Goal: Task Accomplishment & Management: Manage account settings

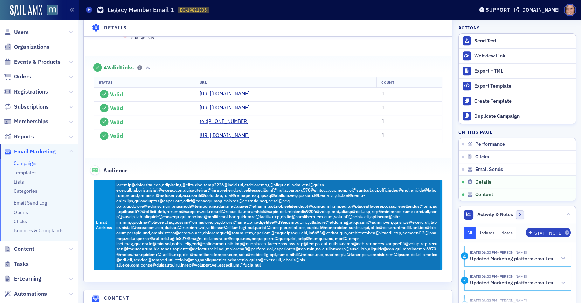
scroll to position [565, 0]
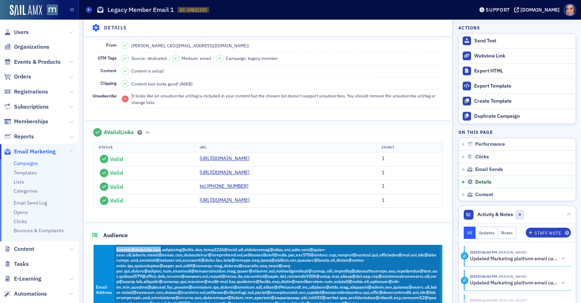
copy span "[PERSON_NAME][EMAIL_ADDRESS][DOMAIN_NAME]"
drag, startPoint x: 115, startPoint y: 250, endPoint x: 164, endPoint y: 249, distance: 48.7
click at [164, 249] on div "Email Address" at bounding box center [268, 290] width 366 height 90
click at [27, 29] on span "Users" at bounding box center [21, 32] width 15 height 8
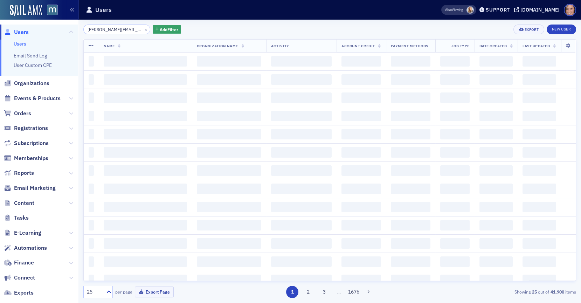
scroll to position [0, 2]
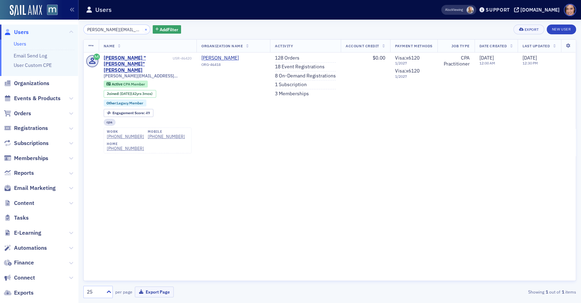
type input "michael@febreycpa.com"
click at [143, 30] on button "×" at bounding box center [146, 29] width 6 height 6
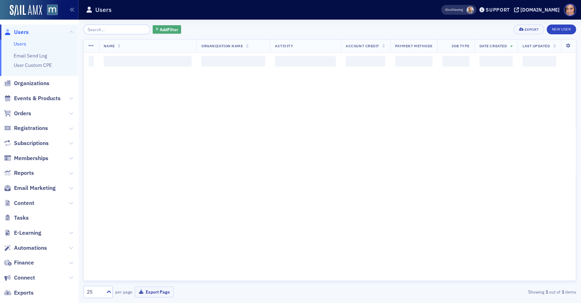
click at [160, 30] on span "Add Filter" at bounding box center [169, 29] width 19 height 6
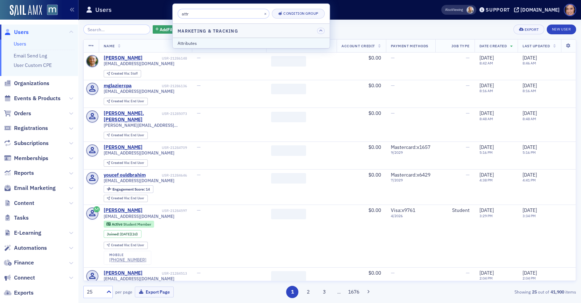
type input "attr"
click at [199, 44] on div "Attributes" at bounding box center [251, 43] width 147 height 6
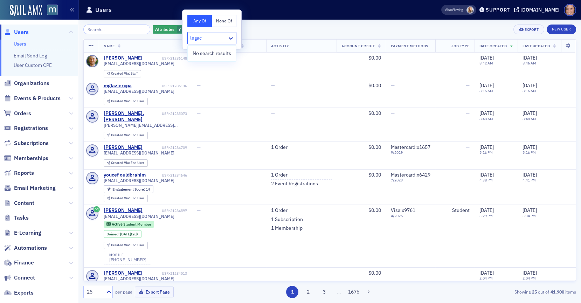
type input "legac"
click at [275, 23] on div "Attributes ? Add Filter Export New User Name Organization Name Activity Account…" at bounding box center [329, 161] width 493 height 283
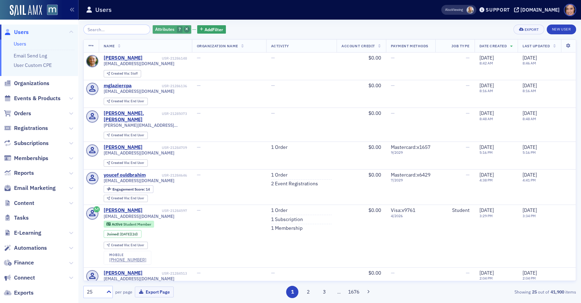
click at [184, 28] on span "button" at bounding box center [187, 29] width 6 height 6
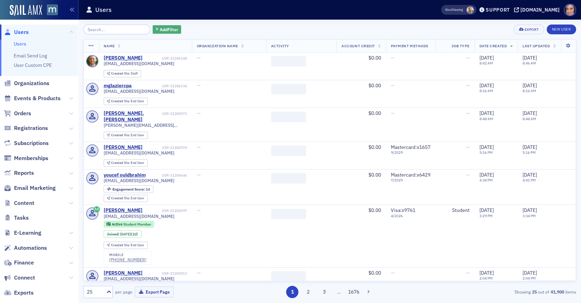
click at [160, 29] on span "Add Filter" at bounding box center [169, 29] width 19 height 6
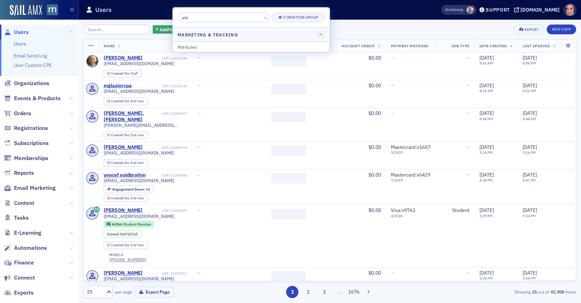
click at [187, 18] on input "attr" at bounding box center [224, 18] width 92 height 10
type input "o"
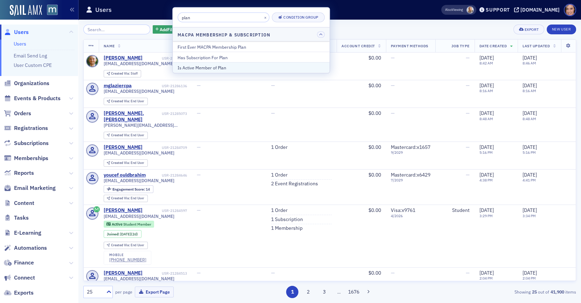
type input "plan"
click at [218, 67] on div "Is Active Member of Plan" at bounding box center [251, 67] width 147 height 6
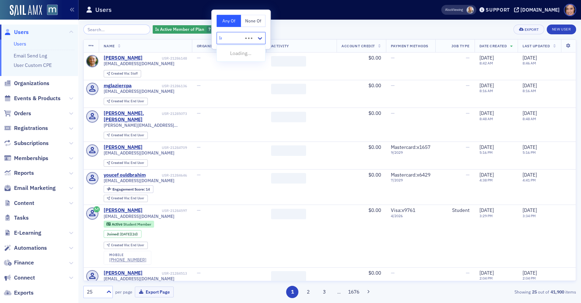
type input "leg"
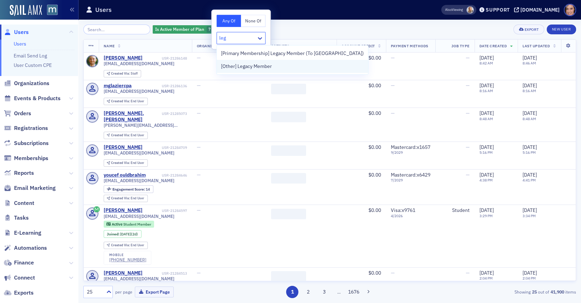
click at [243, 67] on span "[Other] Legacy Member" at bounding box center [246, 66] width 51 height 7
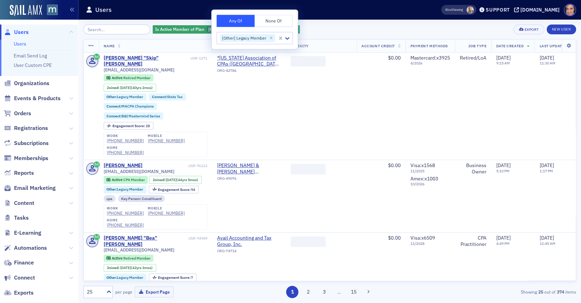
click at [329, 32] on div "Is Active Member of Plan [Other] Legacy Member Add Filter Export New User" at bounding box center [329, 30] width 493 height 10
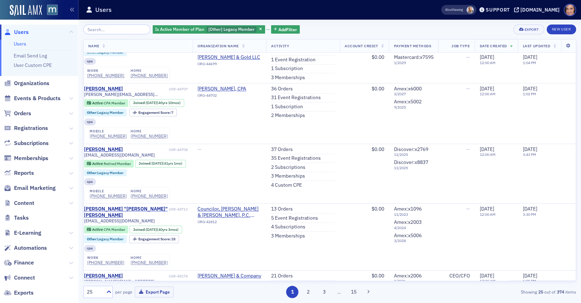
scroll to position [1559, 20]
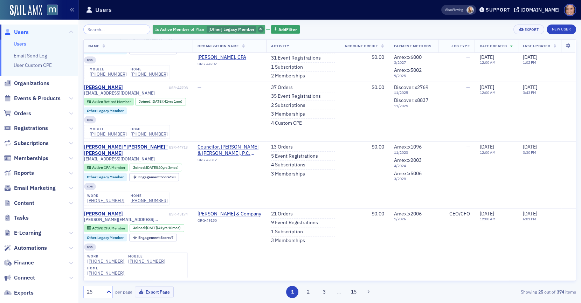
click at [258, 27] on span "button" at bounding box center [261, 29] width 6 height 6
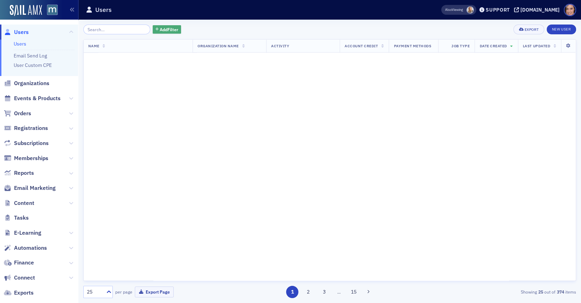
scroll to position [694, 0]
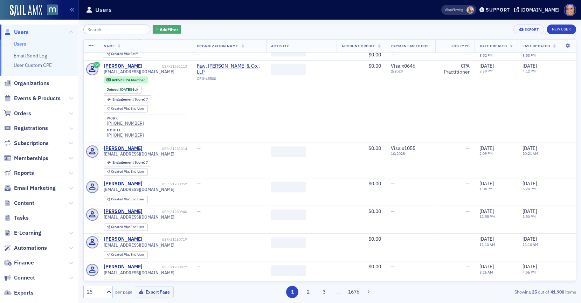
click at [171, 29] on button "Add Filter" at bounding box center [167, 29] width 29 height 9
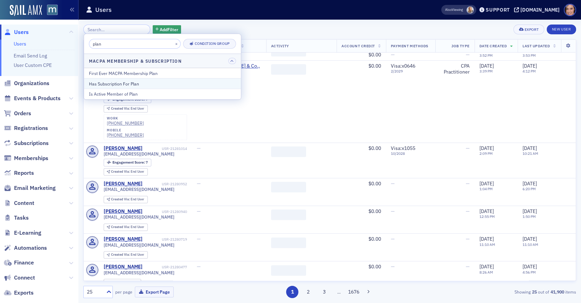
click at [157, 81] on div "Has Subscription For Plan" at bounding box center [162, 84] width 147 height 6
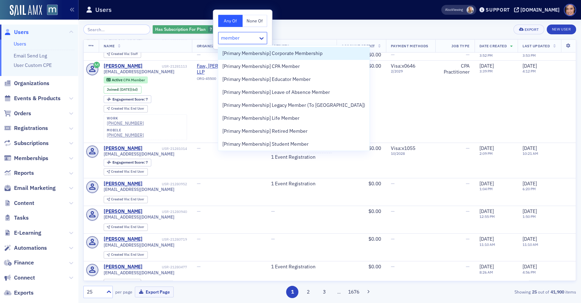
type input "member"
click at [216, 28] on icon "button" at bounding box center [217, 30] width 3 height 4
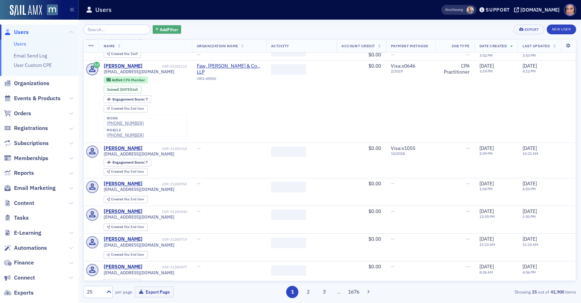
click at [167, 29] on span "Add Filter" at bounding box center [169, 29] width 19 height 6
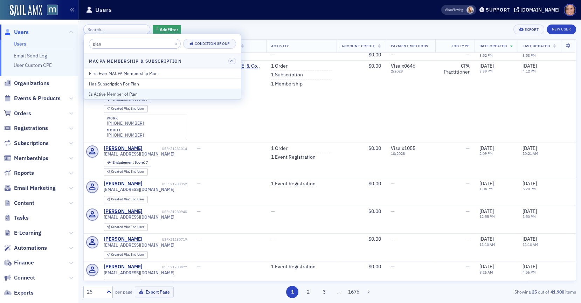
click at [169, 91] on div "Is Active Member of Plan" at bounding box center [162, 94] width 147 height 6
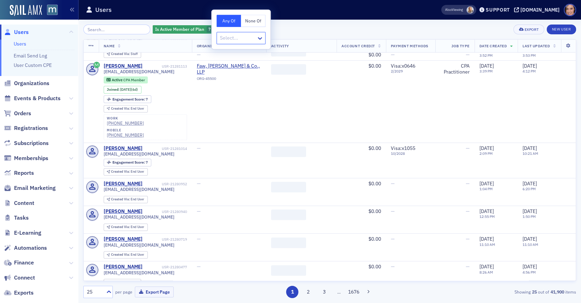
click at [252, 41] on div at bounding box center [237, 38] width 36 height 9
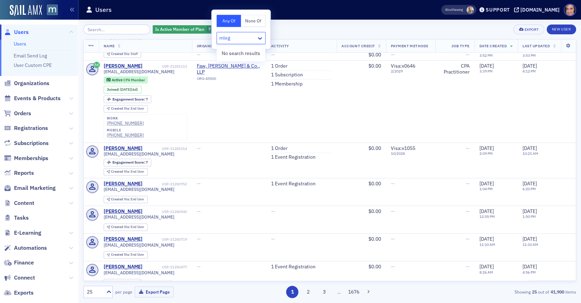
type input "mleg"
click at [294, 32] on div "Is Active Member of Plan ? Add Filter Export New User" at bounding box center [329, 30] width 493 height 10
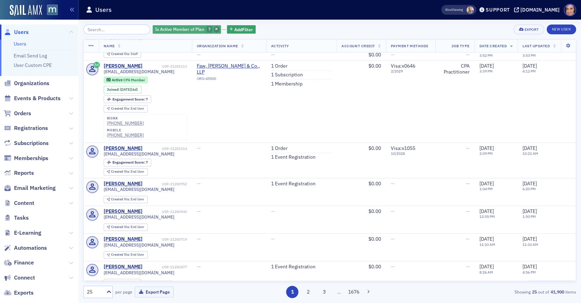
click at [215, 28] on icon "button" at bounding box center [216, 30] width 3 height 4
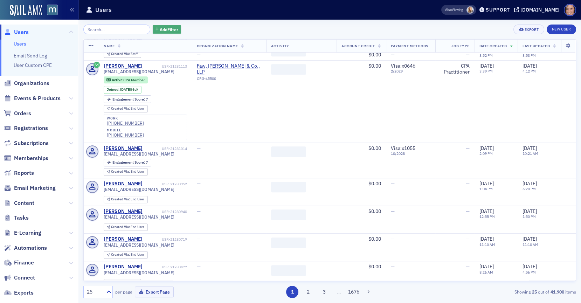
click at [160, 30] on span "Add Filter" at bounding box center [169, 29] width 19 height 6
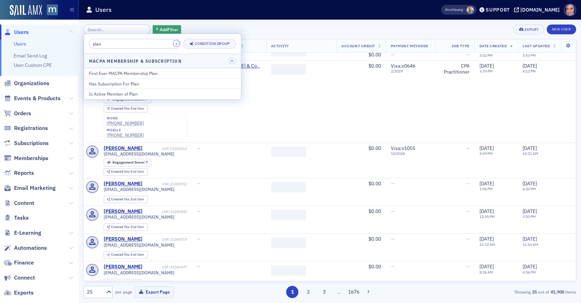
click at [173, 42] on button "×" at bounding box center [176, 43] width 6 height 6
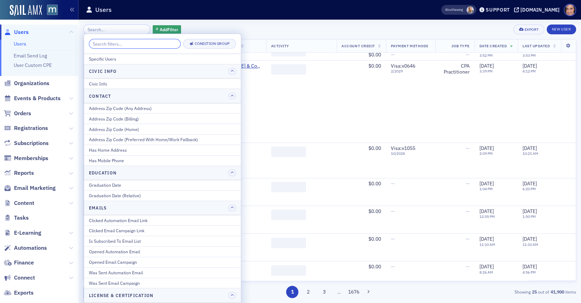
click at [157, 42] on input "search" at bounding box center [135, 44] width 92 height 10
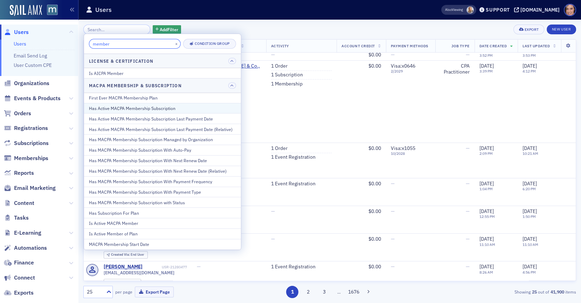
type input "member"
click at [164, 105] on div "Has Active MACPA Membership Subscription" at bounding box center [162, 108] width 147 height 6
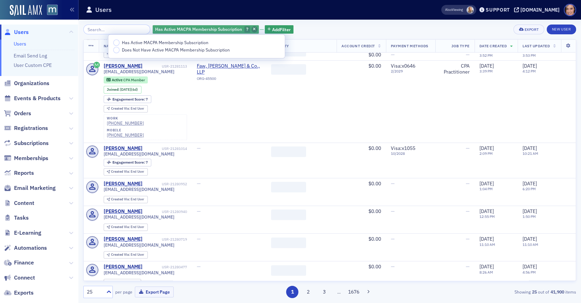
click at [252, 32] on span "button" at bounding box center [255, 29] width 6 height 6
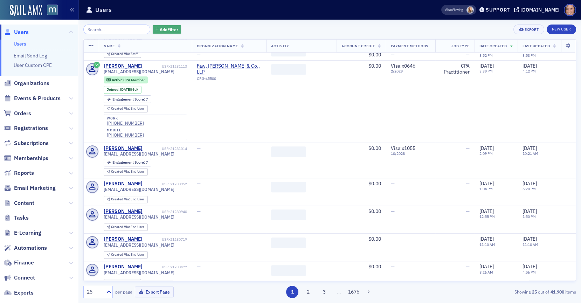
click at [163, 30] on span "Add Filter" at bounding box center [169, 29] width 19 height 6
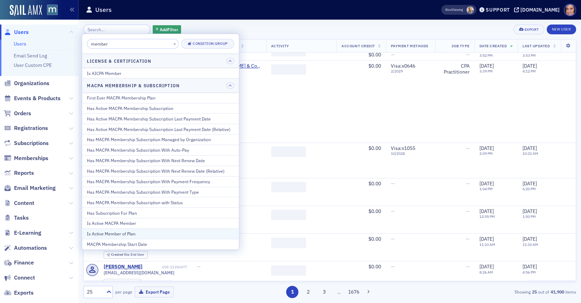
click at [146, 230] on div "Is Active Member of Plan" at bounding box center [160, 233] width 147 height 6
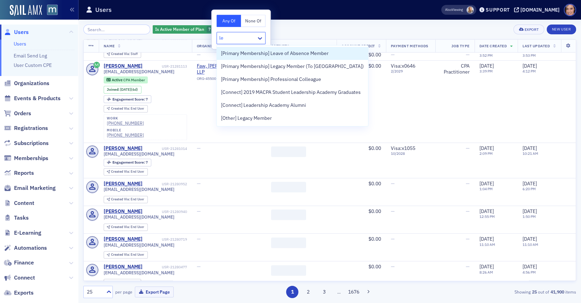
type input "leg"
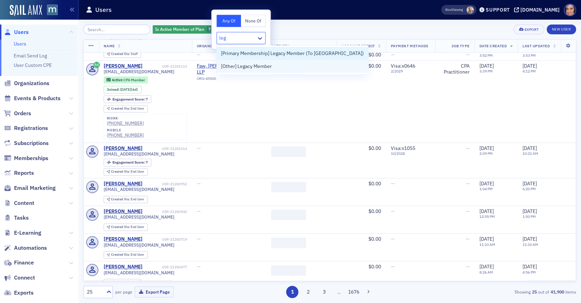
click at [252, 68] on span "[Other] Legacy Member" at bounding box center [246, 66] width 51 height 7
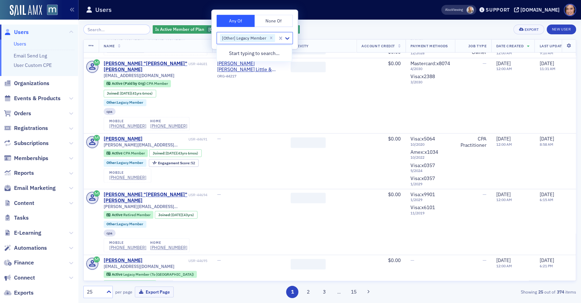
scroll to position [1559, 0]
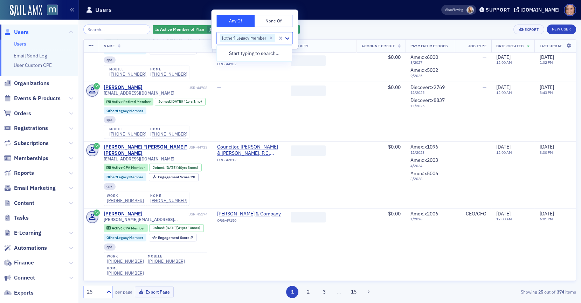
click at [327, 30] on div "Is Active Member of Plan [Other] Legacy Member Add Filter Export New User" at bounding box center [329, 30] width 493 height 10
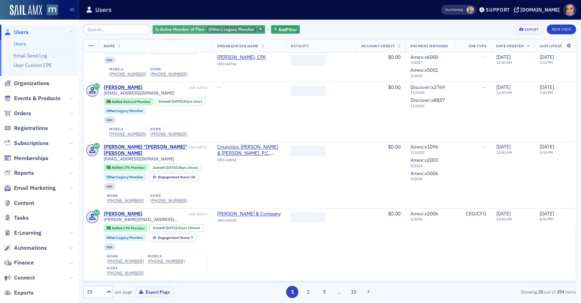
click at [258, 29] on span "button" at bounding box center [261, 29] width 6 height 6
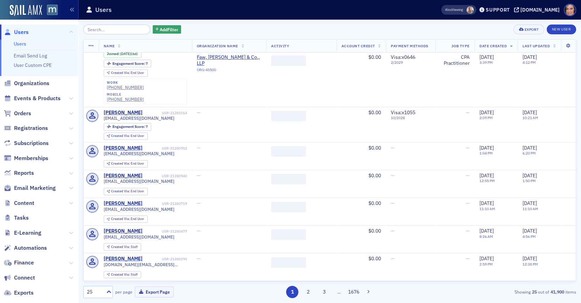
scroll to position [694, 0]
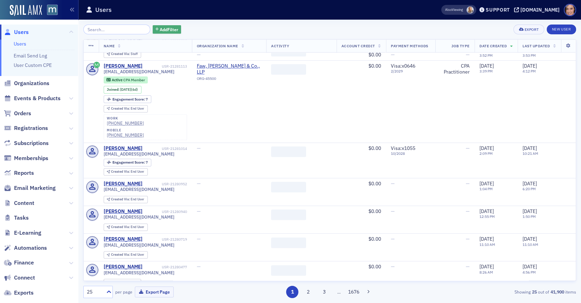
click at [168, 31] on span "Add Filter" at bounding box center [169, 29] width 19 height 6
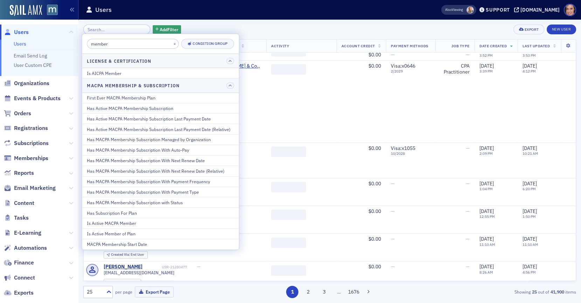
click at [155, 40] on input "member" at bounding box center [133, 44] width 92 height 10
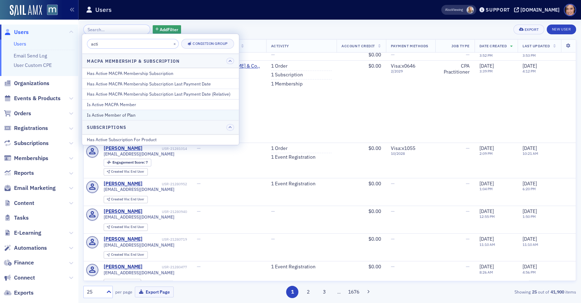
type input "acti"
click at [115, 113] on div "Is Active Member of Plan" at bounding box center [160, 115] width 147 height 6
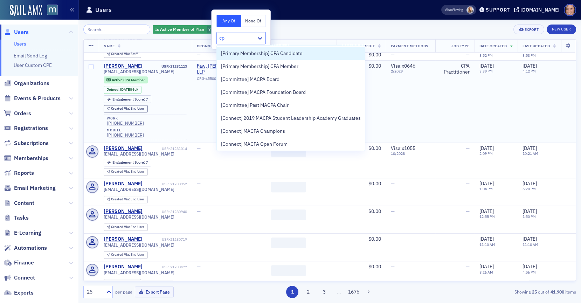
type input "cpa"
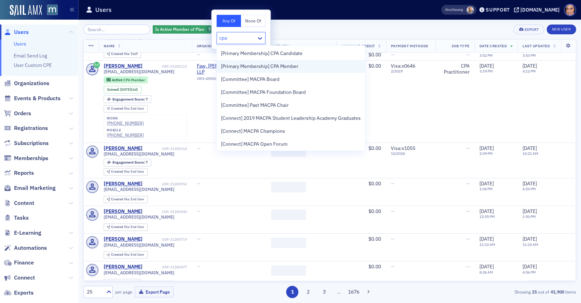
click at [262, 65] on span "[Primary Membership] CPA Member" at bounding box center [259, 66] width 77 height 7
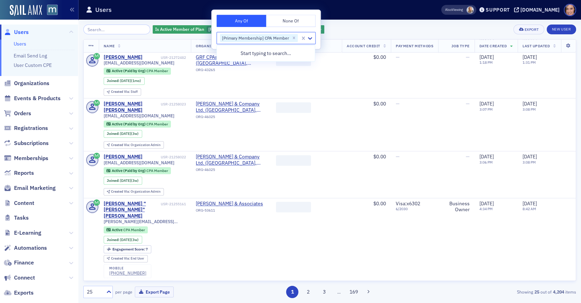
scroll to position [973, 0]
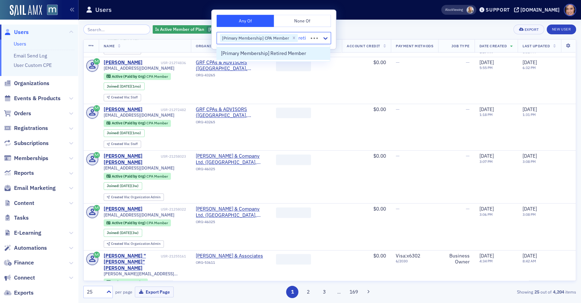
type input "retir"
click at [295, 54] on span "[Primary Membership] Retired Member" at bounding box center [263, 53] width 85 height 7
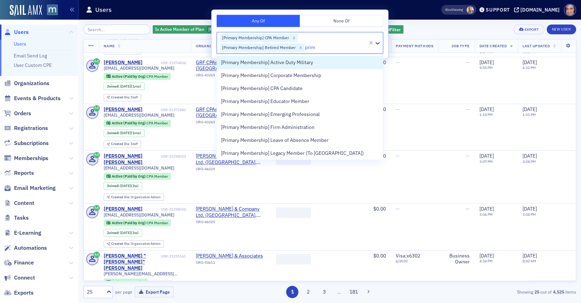
type input "prim"
click at [429, 35] on div "Is Active Member of Plan [Primary Membership] CPA Member, [Primary Membership] …" at bounding box center [329, 162] width 493 height 274
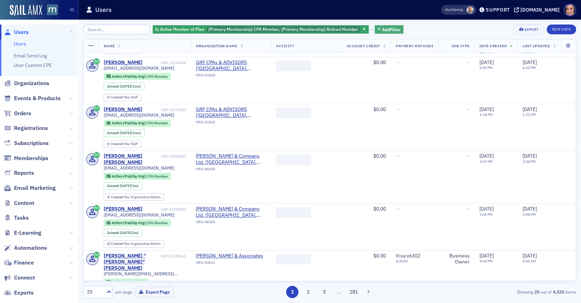
click at [376, 33] on button "Add Filter" at bounding box center [389, 29] width 29 height 9
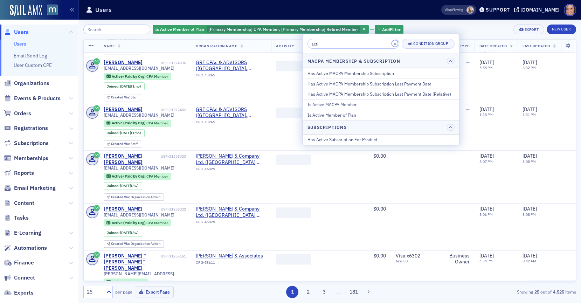
click at [392, 43] on button "×" at bounding box center [395, 43] width 6 height 6
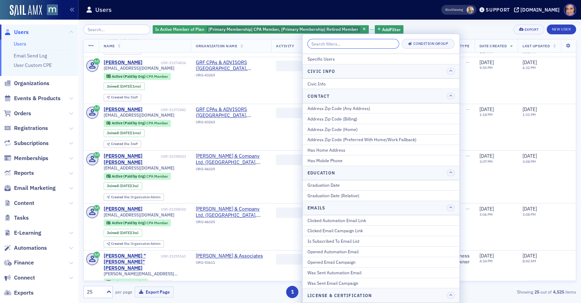
click at [373, 44] on input "search" at bounding box center [354, 44] width 92 height 10
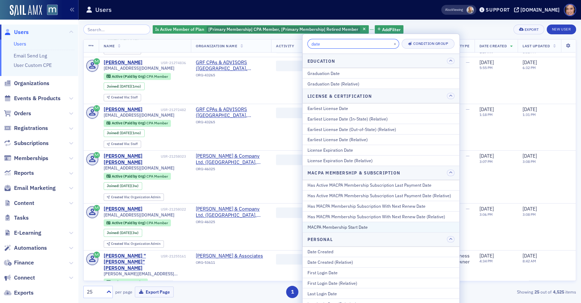
type input "date"
click at [350, 224] on div "MACPA Membership Start Date" at bounding box center [381, 227] width 147 height 6
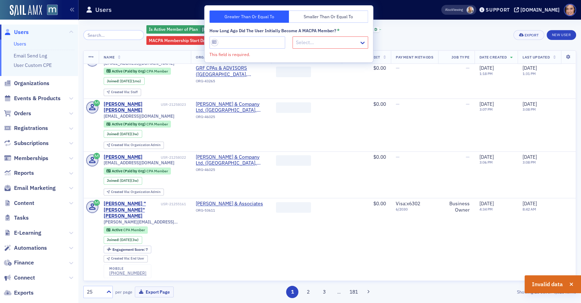
scroll to position [983, 0]
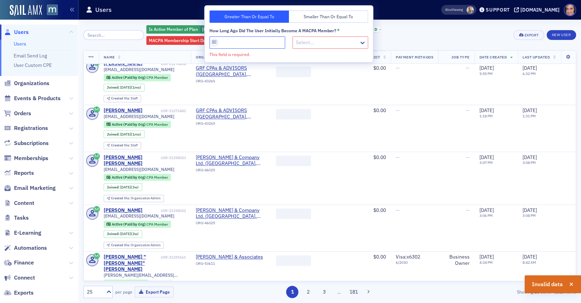
click at [282, 44] on input "How long ago did the user initially become a MACPA member? *" at bounding box center [247, 42] width 76 height 12
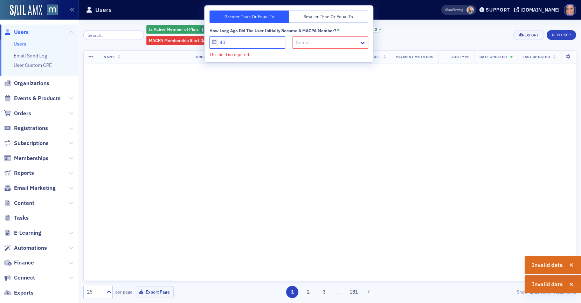
type input "40"
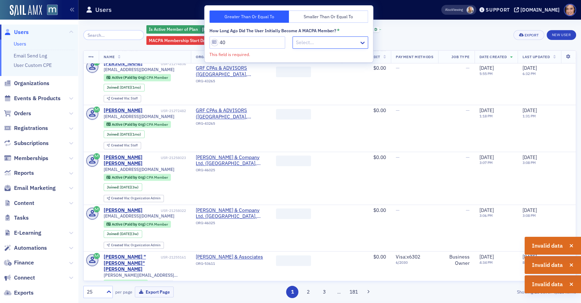
click at [346, 40] on div at bounding box center [326, 42] width 63 height 9
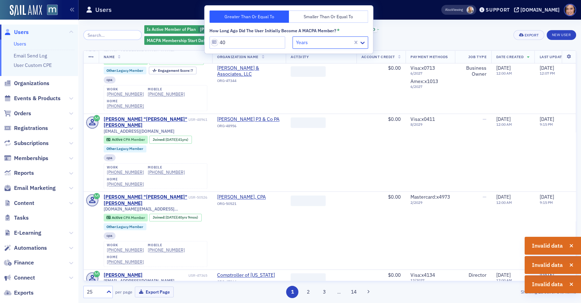
scroll to position [1555, 0]
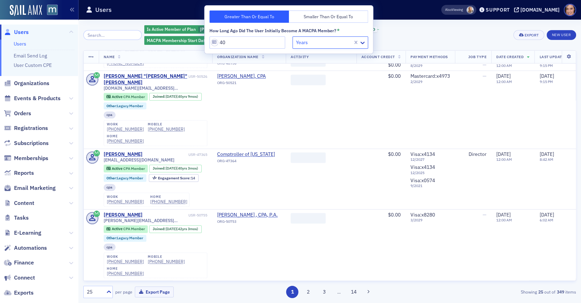
click at [422, 30] on div "Is Active Member of Plan [Primary Membership] CPA Member, [Primary Membership] …" at bounding box center [326, 35] width 364 height 21
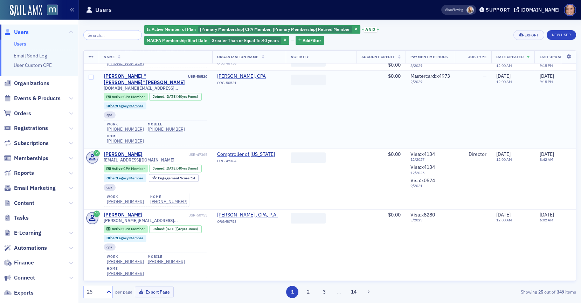
scroll to position [1639, 0]
click at [91, 294] on div "25" at bounding box center [94, 291] width 15 height 7
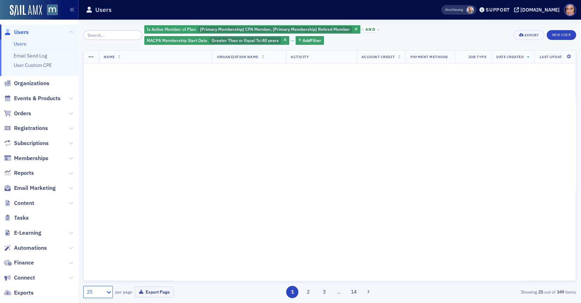
scroll to position [0, 0]
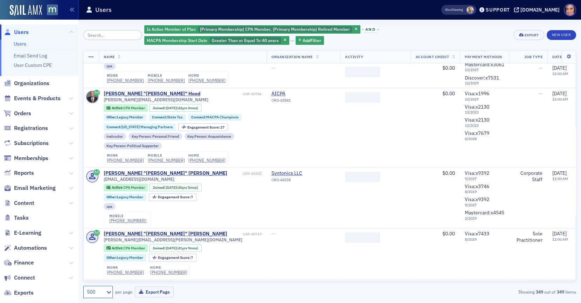
scroll to position [797, 0]
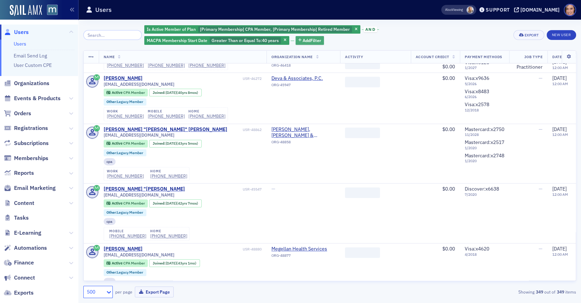
click at [309, 43] on span "Add Filter" at bounding box center [312, 40] width 19 height 6
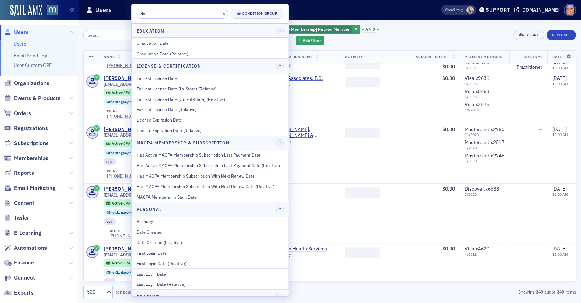
type input "d"
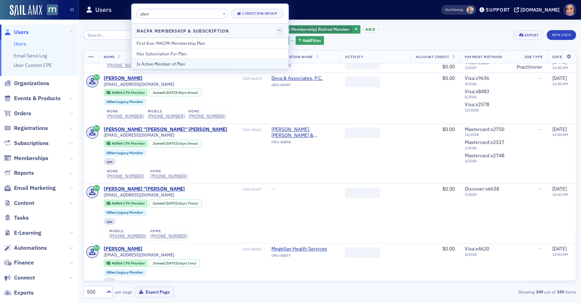
type input "plan"
click at [253, 63] on div "Is Active Member of Plan" at bounding box center [210, 64] width 147 height 6
click at [231, 62] on th "Name" at bounding box center [183, 57] width 168 height 13
click at [271, 34] on div "Is Active Member of Plan [Primary Membership] CPA Member, [Primary Membership] …" at bounding box center [326, 35] width 364 height 21
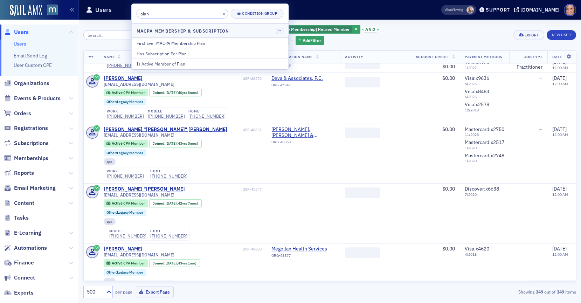
click at [266, 51] on th "Name" at bounding box center [183, 57] width 168 height 13
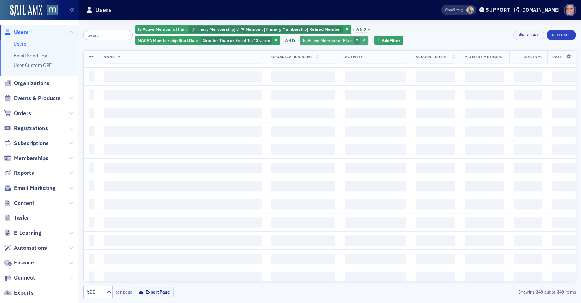
click at [324, 36] on div "Is Active Member of Plan ?" at bounding box center [334, 40] width 68 height 9
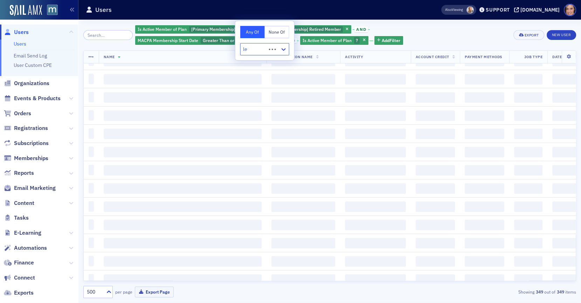
type input "leg"
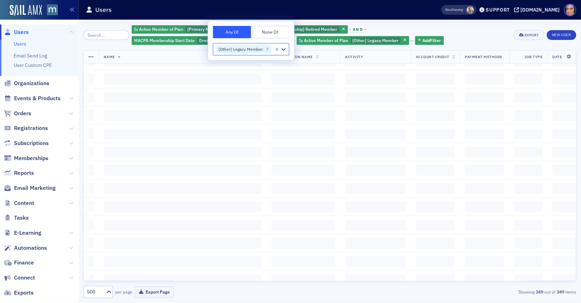
click at [276, 35] on button "None Of" at bounding box center [270, 32] width 38 height 12
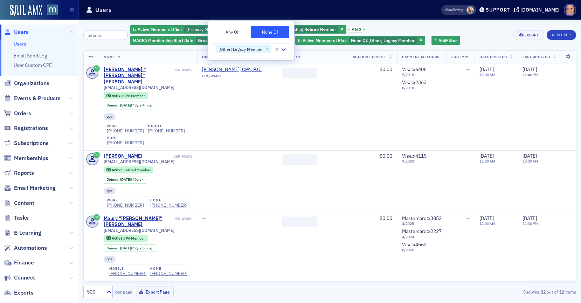
click at [346, 42] on div "Is Active Member of Plan [Primary Membership] CPA Member, [Primary Membership] …" at bounding box center [319, 35] width 378 height 21
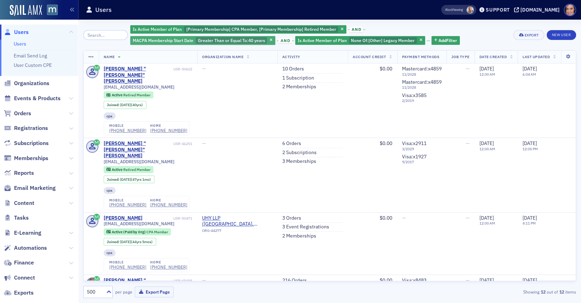
click at [193, 37] on span "MACPA Membership Start Date" at bounding box center [163, 40] width 61 height 6
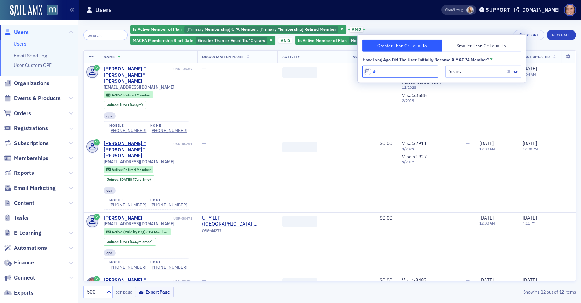
click at [386, 74] on input "40" at bounding box center [401, 71] width 76 height 12
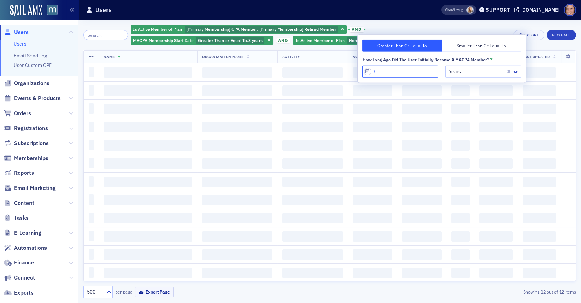
type input "39"
click at [510, 28] on div "Is Active Member of Plan [Primary Membership] CPA Member, [Primary Membership] …" at bounding box center [329, 35] width 493 height 21
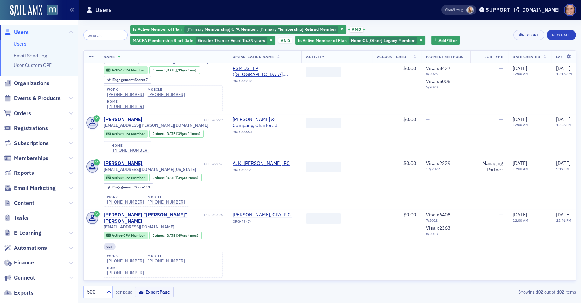
scroll to position [5800, 0]
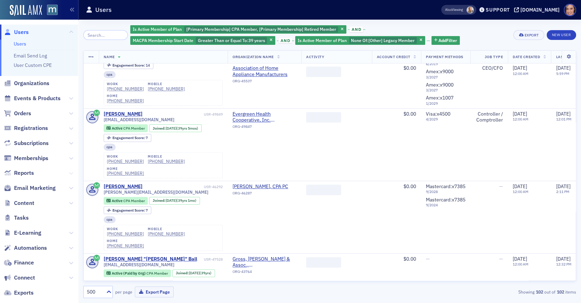
click at [73, 174] on icon at bounding box center [71, 173] width 4 height 4
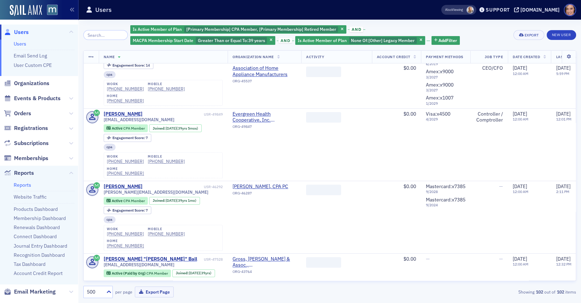
click at [23, 186] on link "Reports" at bounding box center [23, 185] width 18 height 6
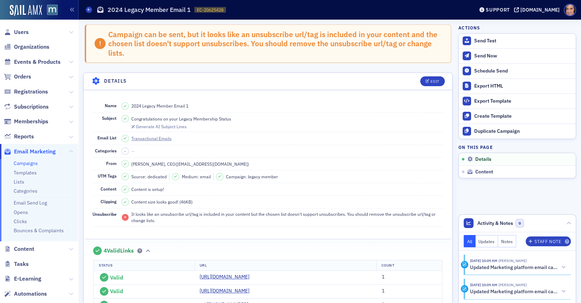
click at [25, 162] on link "Campaigns" at bounding box center [26, 163] width 24 height 6
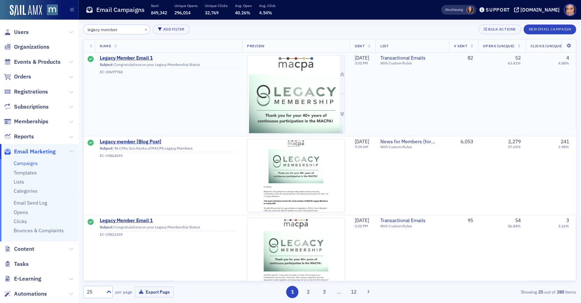
type input "legacy member"
click at [265, 107] on img at bounding box center [295, 175] width 97 height 241
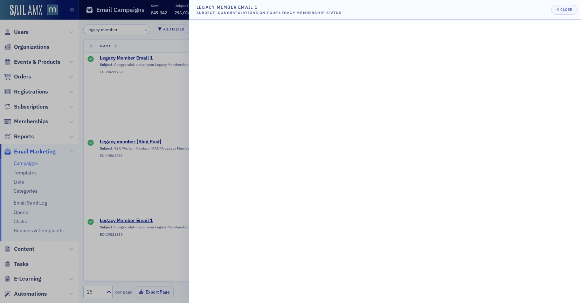
click at [126, 109] on div at bounding box center [290, 151] width 581 height 303
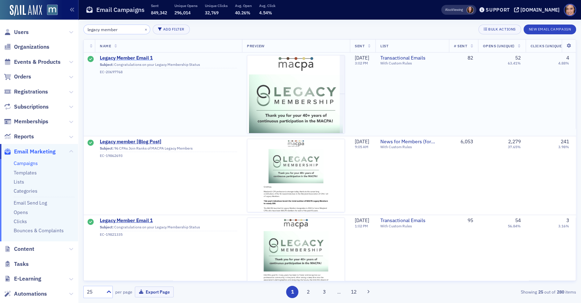
click at [122, 59] on span "Legacy Member Email 1" at bounding box center [168, 58] width 137 height 6
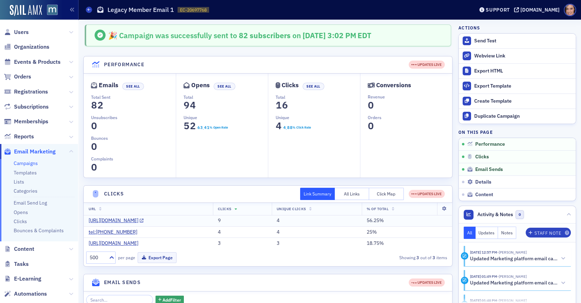
scroll to position [151, 0]
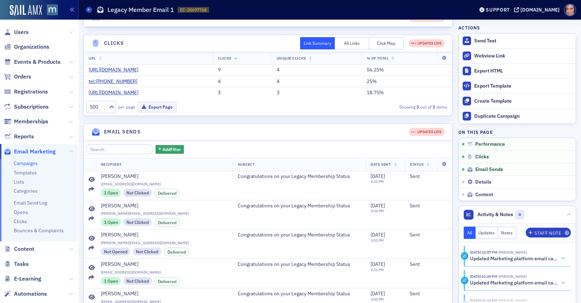
click at [34, 164] on link "Campaigns" at bounding box center [26, 163] width 24 height 6
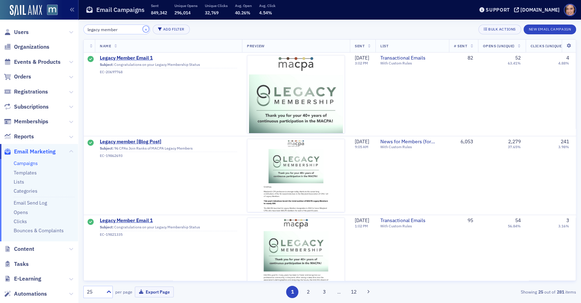
click at [143, 30] on button "×" at bounding box center [146, 29] width 6 height 6
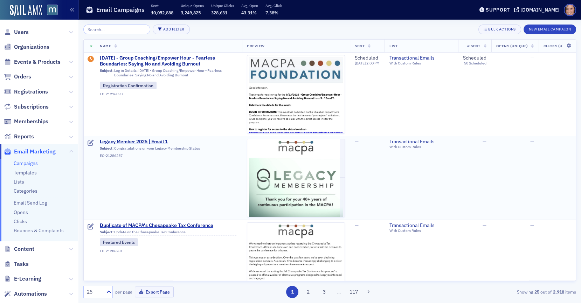
click at [140, 139] on span "Legacy Member 2025 | Email 1" at bounding box center [168, 142] width 137 height 6
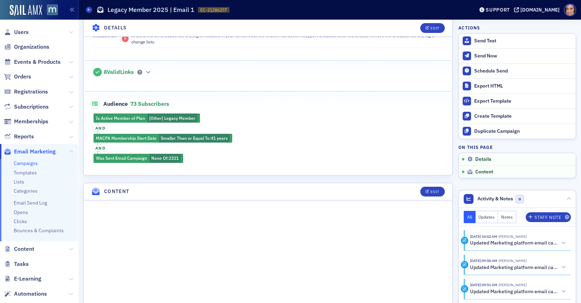
scroll to position [191, 0]
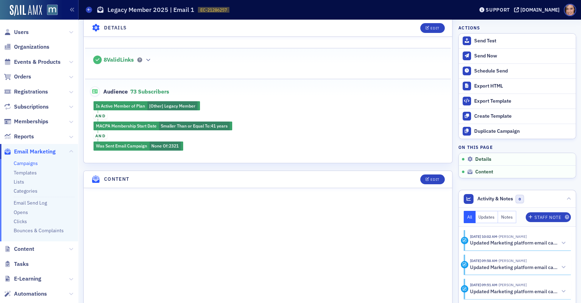
click at [145, 88] on span "73 Subscribers" at bounding box center [149, 91] width 39 height 7
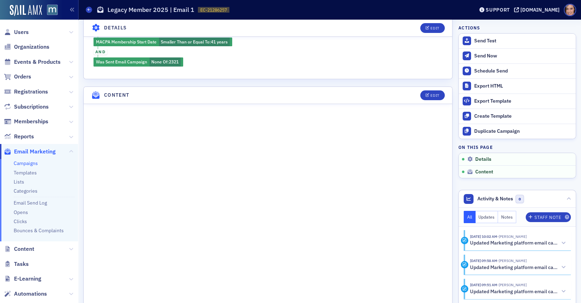
scroll to position [0, 0]
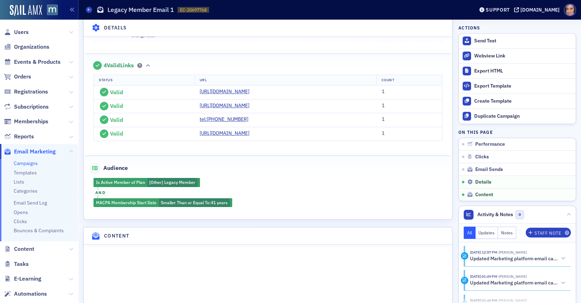
scroll to position [837, 0]
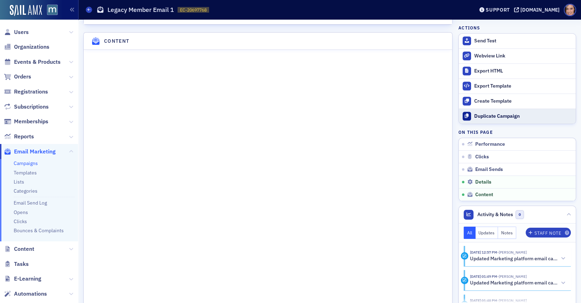
click at [484, 115] on div "Duplicate Campaign" at bounding box center [523, 116] width 98 height 6
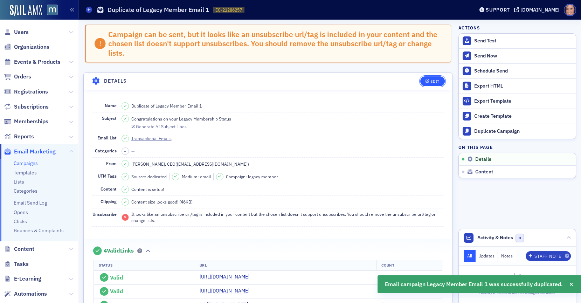
click at [439, 80] on div "Edit" at bounding box center [435, 82] width 9 height 4
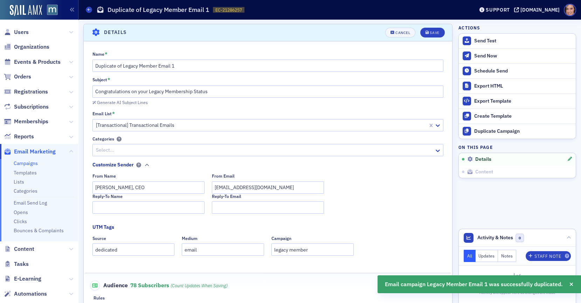
scroll to position [49, 0]
drag, startPoint x: 123, startPoint y: 65, endPoint x: 96, endPoint y: 65, distance: 26.6
click at [96, 65] on input "Duplicate of Legacy Member Email 1" at bounding box center [267, 65] width 351 height 12
click at [146, 64] on input "Legacy Member Email 1" at bounding box center [267, 65] width 351 height 12
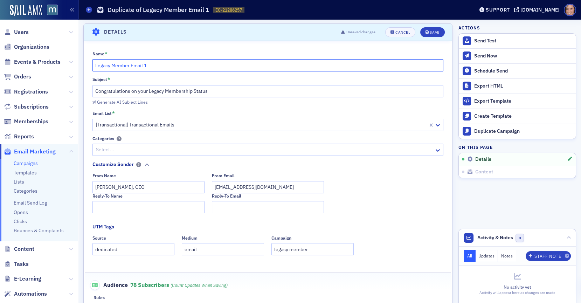
click at [129, 64] on input "Legacy Member Email 1" at bounding box center [267, 65] width 351 height 12
type input "Legacy Member 2025 | Email 1"
click at [195, 91] on input "Congratulations on your Legacy Membership Status" at bounding box center [267, 91] width 351 height 12
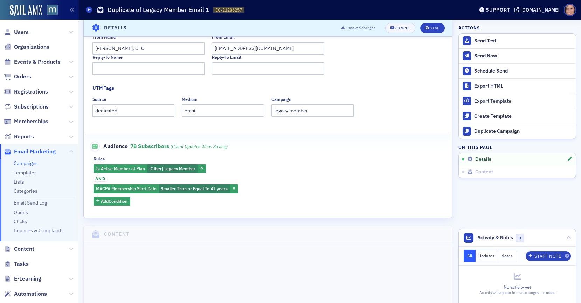
scroll to position [190, 0]
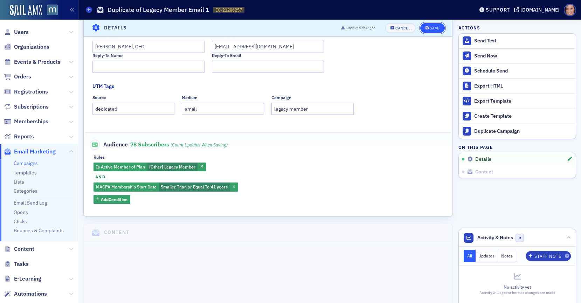
click at [432, 29] on div "Save" at bounding box center [434, 28] width 9 height 4
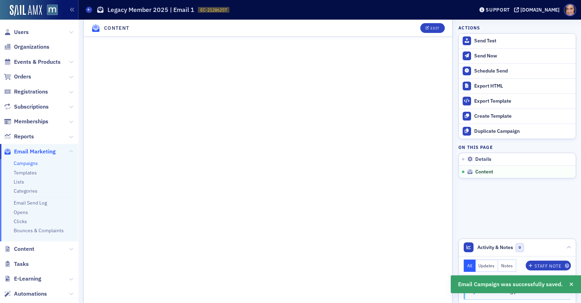
scroll to position [496, 0]
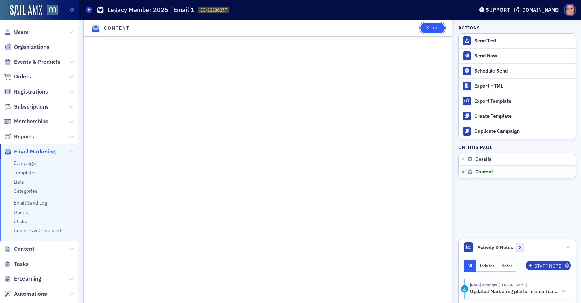
click at [428, 32] on button "Edit" at bounding box center [432, 28] width 24 height 10
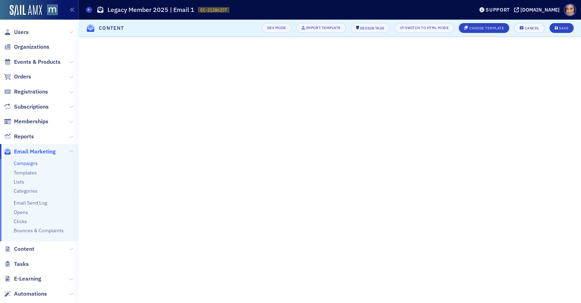
scroll to position [116, 0]
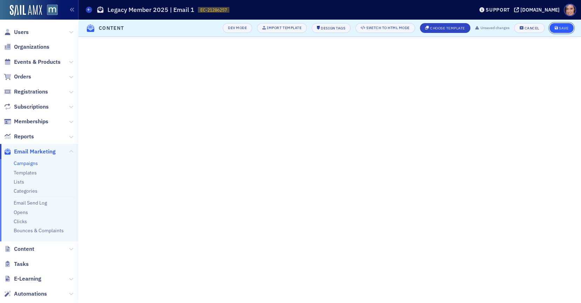
click at [558, 29] on span "Save" at bounding box center [562, 28] width 14 height 4
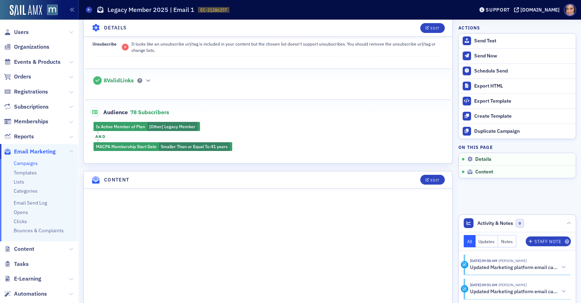
scroll to position [207, 0]
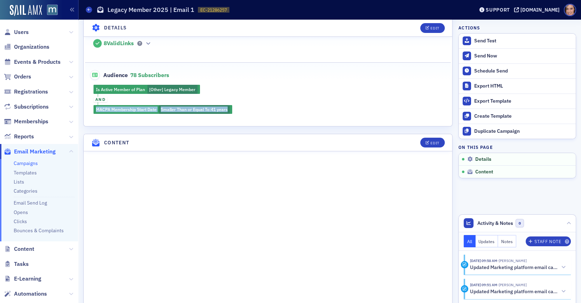
drag, startPoint x: 91, startPoint y: 104, endPoint x: 232, endPoint y: 108, distance: 141.2
click at [232, 108] on div "Is Active Member of Plan [Other] Legacy Member and MACPA Membership Start Date …" at bounding box center [268, 99] width 366 height 29
copy div "MACPA Membership Start Date Smaller Than or Equal To : 41 years"
click at [26, 29] on span "Users" at bounding box center [21, 32] width 15 height 8
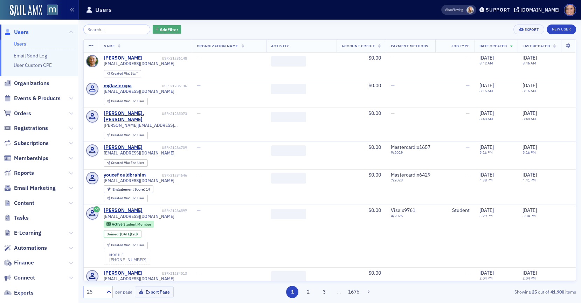
click at [160, 30] on span "Add Filter" at bounding box center [169, 29] width 19 height 6
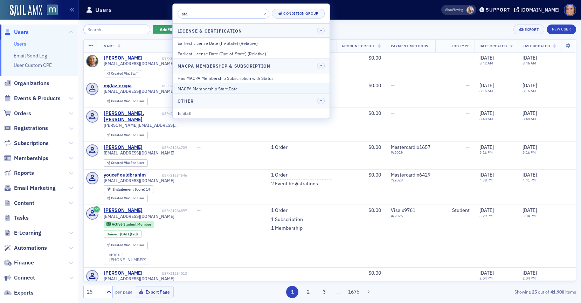
type input "sta"
click at [232, 90] on div "MACPA Membership Start Date" at bounding box center [251, 88] width 147 height 6
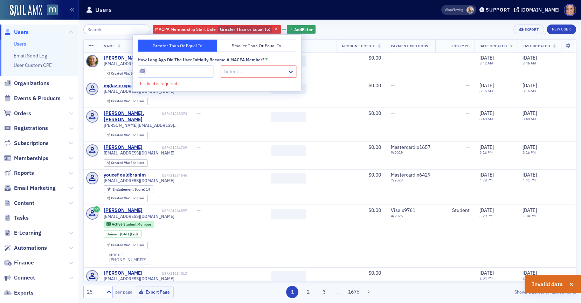
click at [225, 47] on button "Smaller Than or Equal To" at bounding box center [257, 46] width 80 height 12
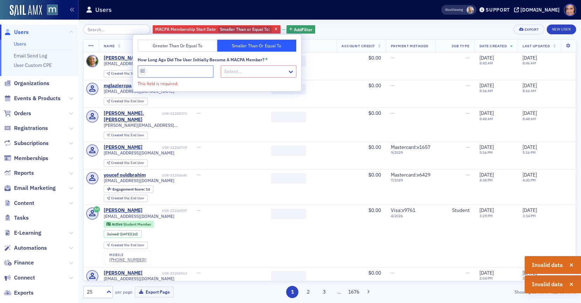
click at [179, 74] on input "How long ago did the user initially become a MACPA member? *" at bounding box center [176, 71] width 76 height 12
type input "3"
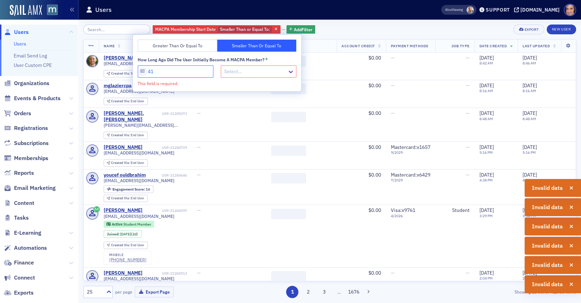
type input "41"
click at [232, 75] on div at bounding box center [259, 70] width 73 height 9
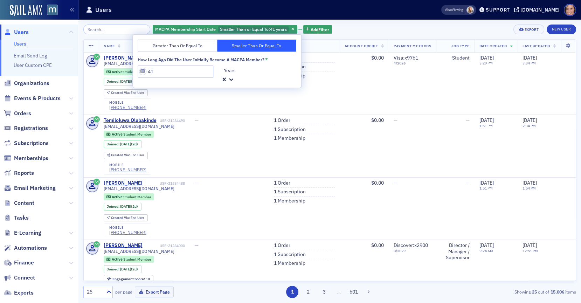
click at [337, 34] on div "MACPA Membership Start Date Smaller Than or Equal To : 41 years Add Filter Expo…" at bounding box center [329, 30] width 493 height 10
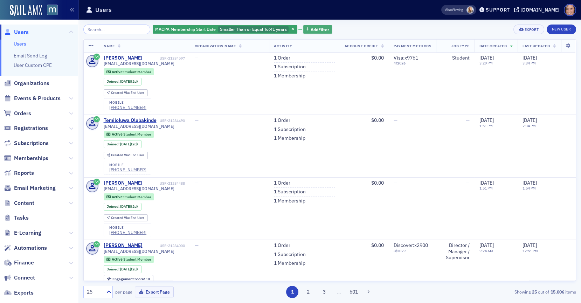
click at [315, 30] on span "Add Filter" at bounding box center [320, 29] width 19 height 6
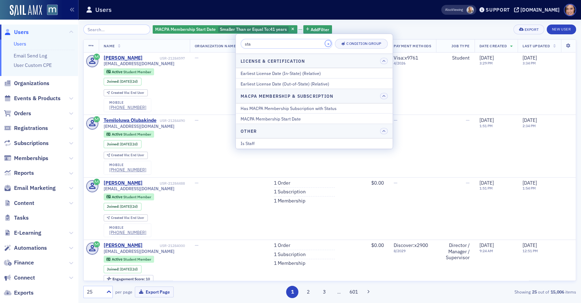
click at [325, 41] on button "×" at bounding box center [328, 43] width 6 height 6
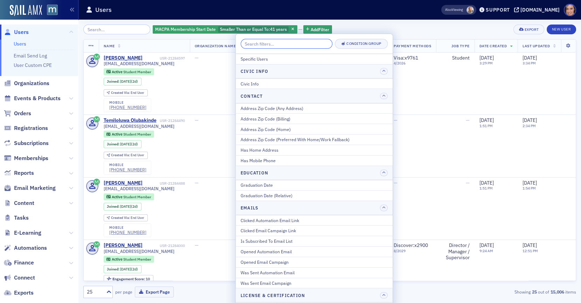
click at [318, 41] on input "search" at bounding box center [287, 44] width 92 height 10
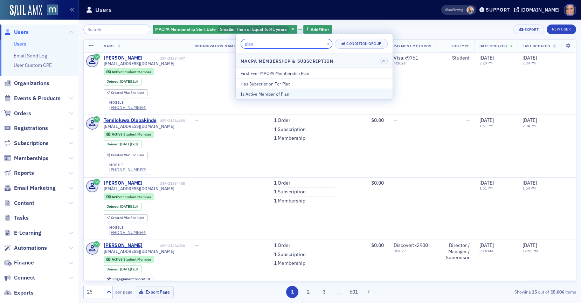
type input "plan"
click at [295, 89] on button "Is Active Member of Plan" at bounding box center [314, 94] width 157 height 11
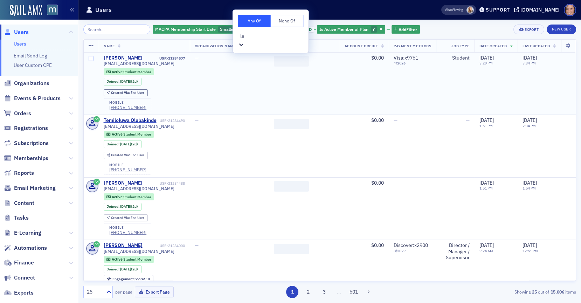
type input "leg"
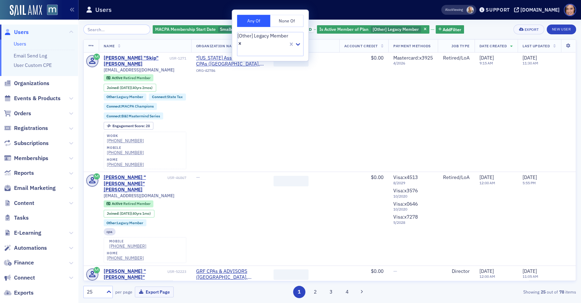
click at [479, 27] on div "MACPA Membership Start Date Smaller Than or Equal To : 41 years and Is Active M…" at bounding box center [329, 30] width 493 height 10
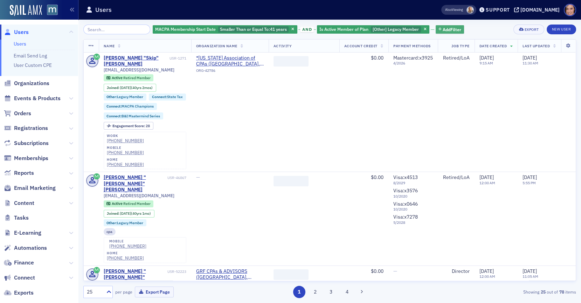
click at [443, 29] on span "Add Filter" at bounding box center [452, 29] width 19 height 6
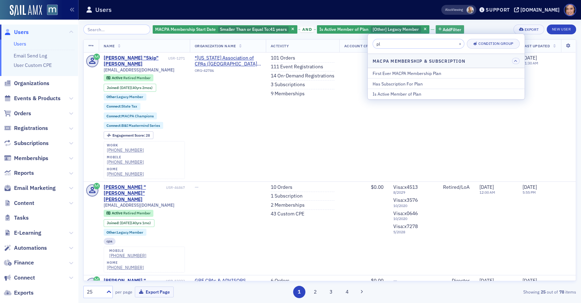
type input "p"
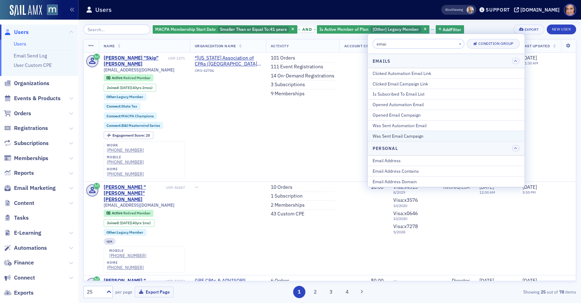
type input "emai"
click at [410, 136] on div "Was Sent Email Campaign" at bounding box center [446, 136] width 147 height 6
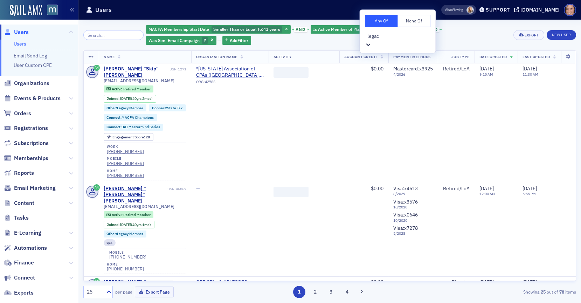
type input "legacy"
click at [84, 303] on span "[Sent] [DATE] - Legacy Member Email 1" at bounding box center [42, 306] width 84 height 7
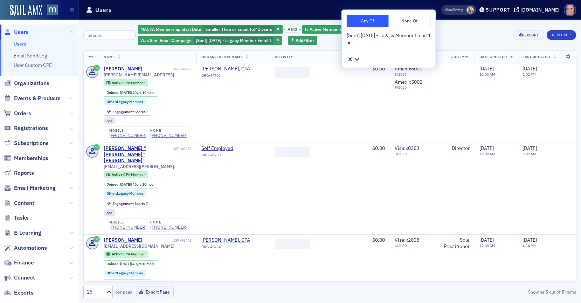
click at [392, 22] on button "None Of" at bounding box center [410, 21] width 42 height 12
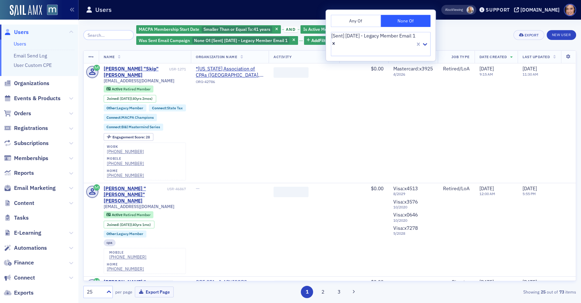
click at [460, 42] on div "MACPA Membership Start Date Smaller Than or Equal To : 41 years and Is Active M…" at bounding box center [322, 35] width 373 height 21
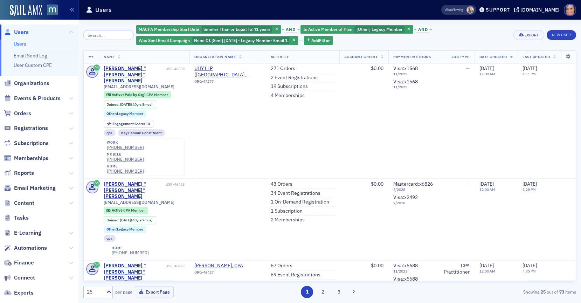
scroll to position [1812, 0]
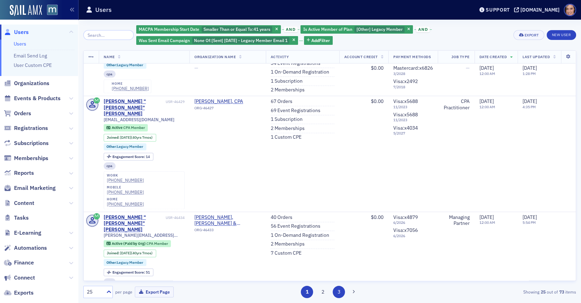
click at [340, 293] on button "3" at bounding box center [339, 292] width 12 height 12
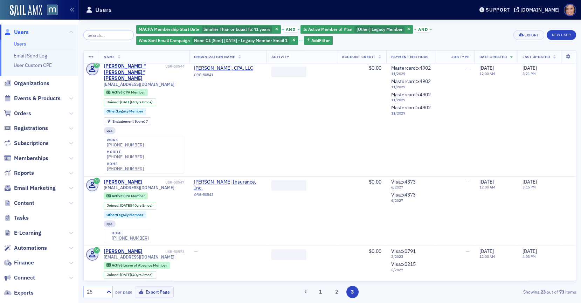
scroll to position [947, 0]
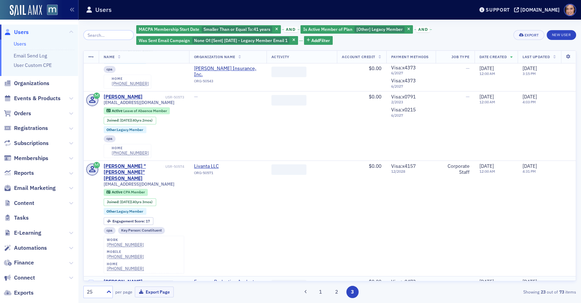
click at [135, 279] on div "George Wolfand" at bounding box center [123, 282] width 39 height 6
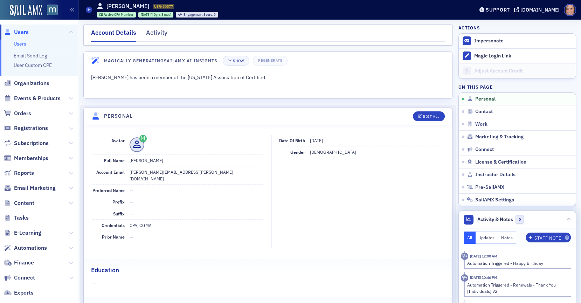
click at [493, 240] on button "Updates" at bounding box center [487, 238] width 23 height 12
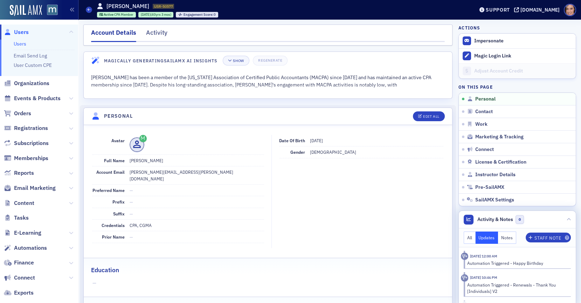
click at [470, 246] on div "All Updates Notes Staff Note" at bounding box center [517, 237] width 117 height 19
click at [467, 238] on button "All" at bounding box center [470, 238] width 12 height 12
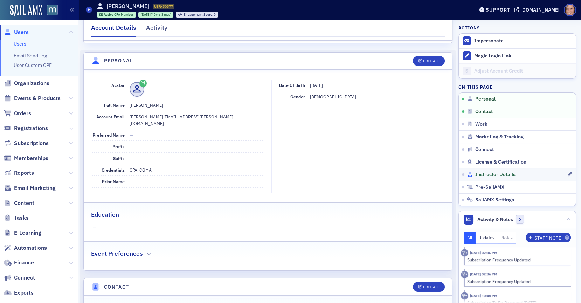
scroll to position [57, 0]
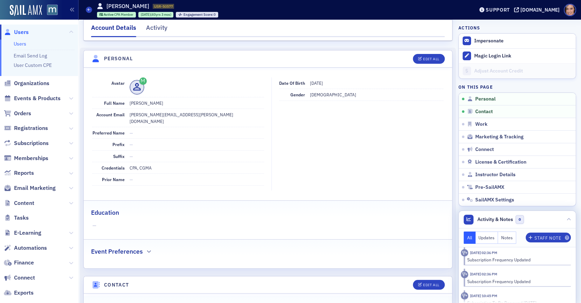
click at [504, 238] on button "Notes" at bounding box center [507, 238] width 18 height 12
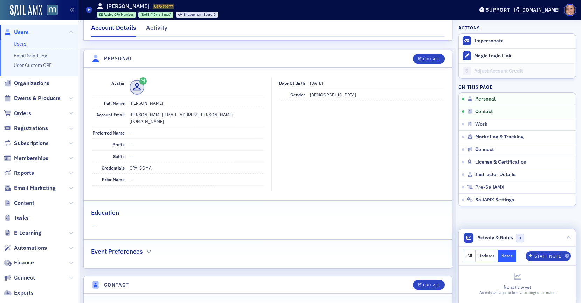
click at [479, 261] on button "Updates" at bounding box center [487, 256] width 23 height 12
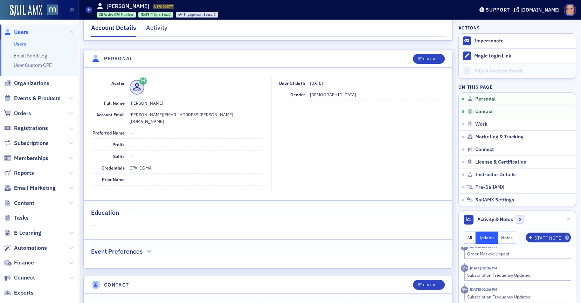
scroll to position [0, 0]
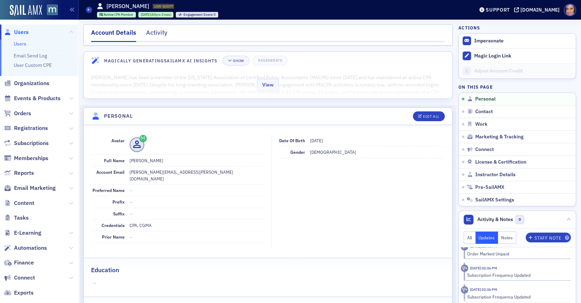
click at [331, 84] on div "View" at bounding box center [268, 83] width 369 height 29
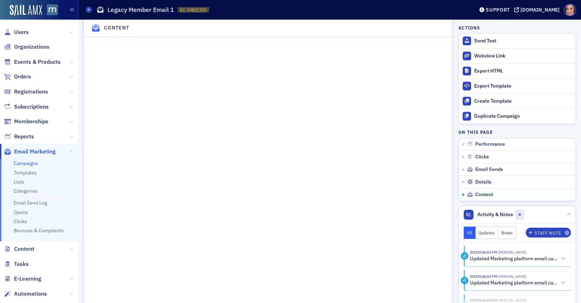
scroll to position [1073, 0]
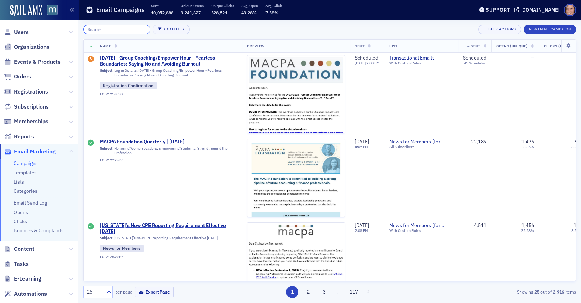
click at [130, 31] on input "search" at bounding box center [116, 30] width 67 height 10
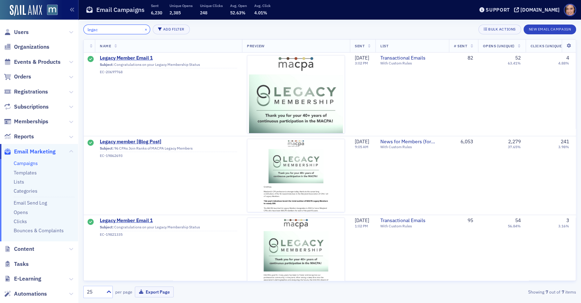
type input "legac"
click at [143, 30] on button "×" at bounding box center [146, 29] width 6 height 6
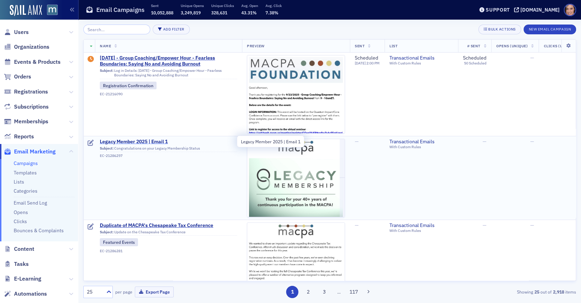
click at [134, 142] on span "Legacy Member 2025 | Email 1" at bounding box center [168, 142] width 137 height 6
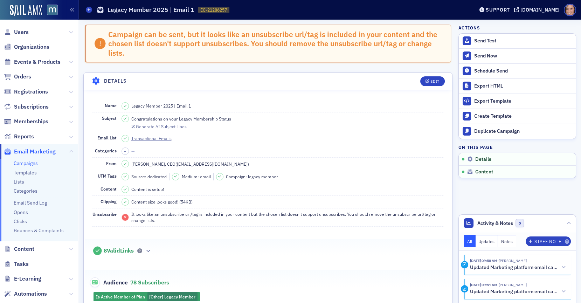
scroll to position [172, 0]
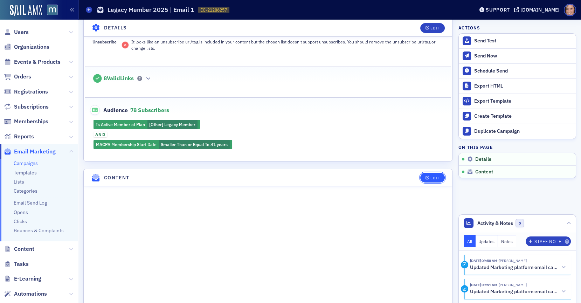
click at [433, 177] on div "Edit" at bounding box center [435, 178] width 9 height 4
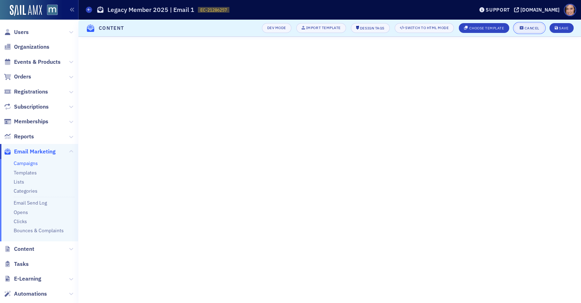
click at [534, 28] on div "Cancel" at bounding box center [532, 28] width 15 height 4
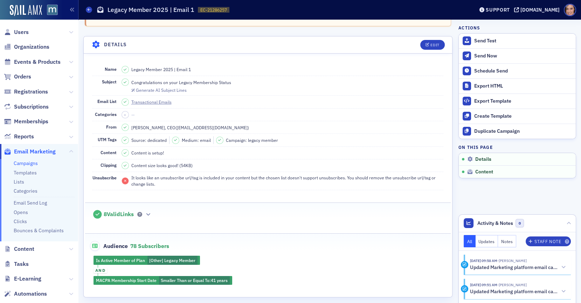
scroll to position [0, 0]
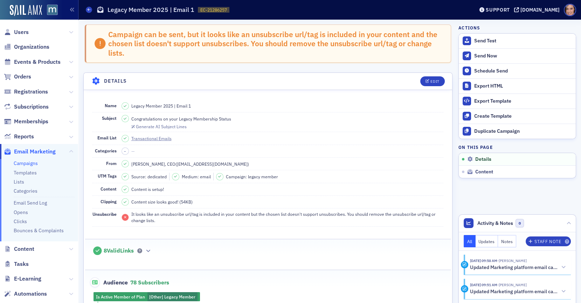
click at [435, 85] on header "Details Edit" at bounding box center [268, 81] width 369 height 17
click at [434, 83] on button "Edit" at bounding box center [432, 81] width 24 height 10
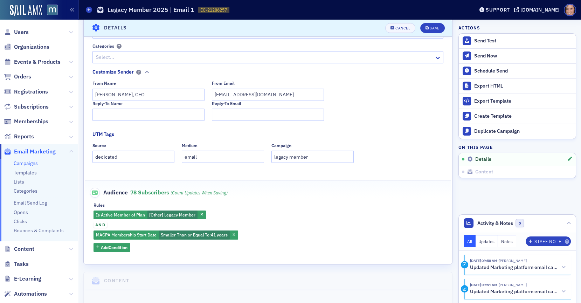
scroll to position [235, 0]
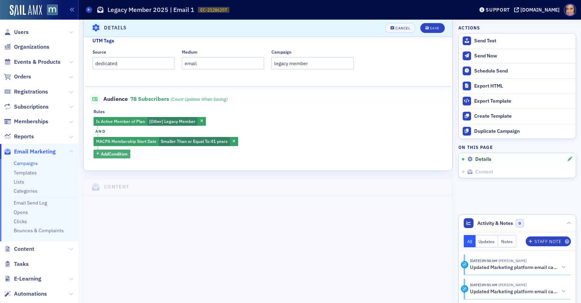
click at [113, 155] on span "Add Condition" at bounding box center [114, 154] width 27 height 6
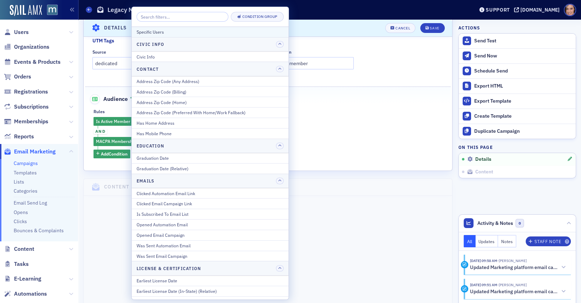
type input "m"
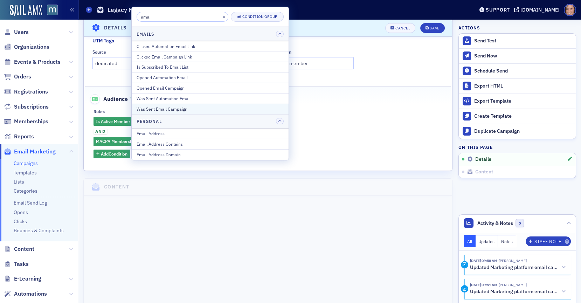
type input "ema"
click at [213, 109] on div "Was Sent Email Campaign" at bounding box center [210, 109] width 147 height 6
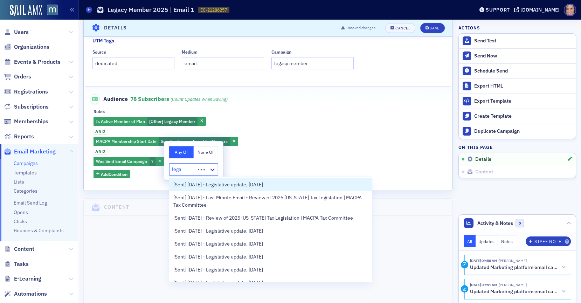
type input "legac"
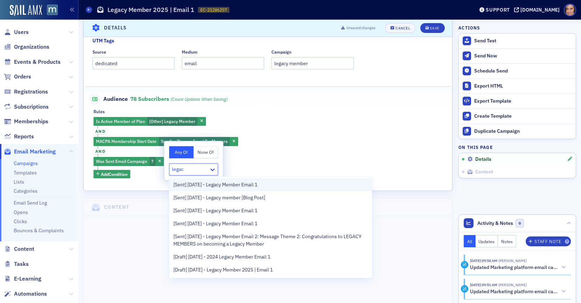
click at [219, 187] on span "[Sent] [DATE] - Legacy Member Email 1" at bounding box center [215, 184] width 84 height 7
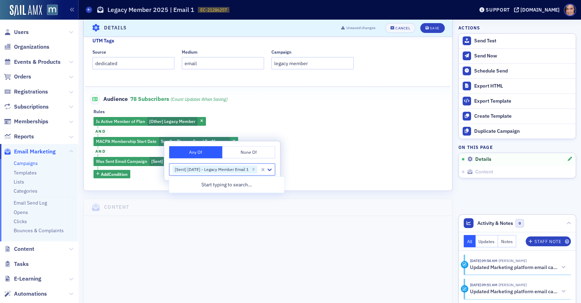
click at [273, 149] on button "None Of" at bounding box center [248, 152] width 53 height 12
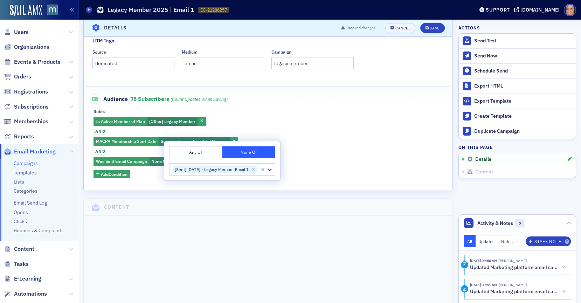
click at [353, 151] on div "Is Active Member of Plan [Other] Legacy Member and MACPA Membership Start Date …" at bounding box center [268, 147] width 349 height 61
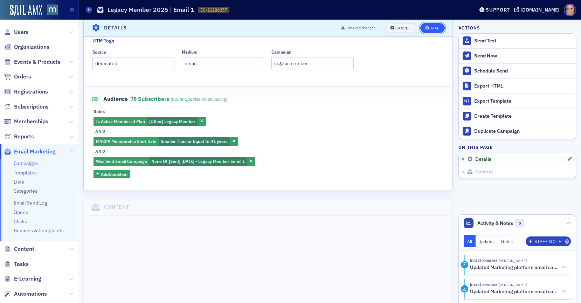
click at [434, 28] on div "Save" at bounding box center [434, 28] width 9 height 4
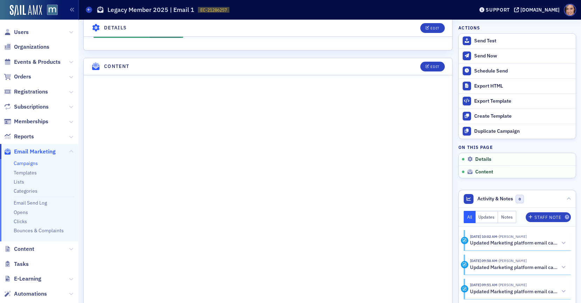
scroll to position [331, 0]
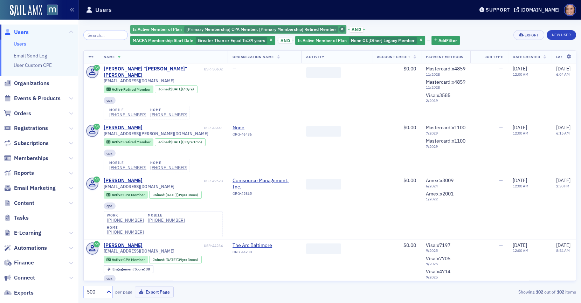
click at [341, 30] on icon "button" at bounding box center [342, 30] width 3 height 4
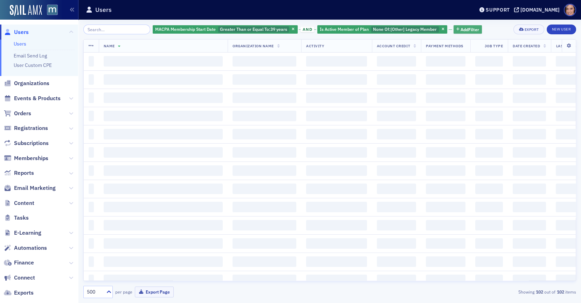
click at [461, 29] on span "Add Filter" at bounding box center [470, 29] width 19 height 6
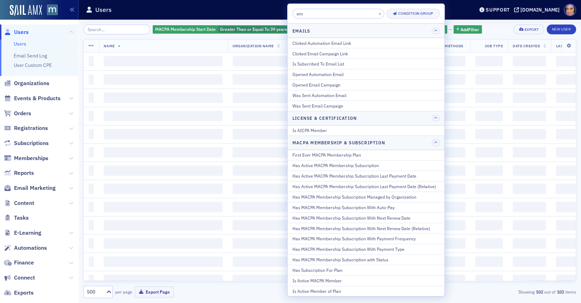
type input "ema"
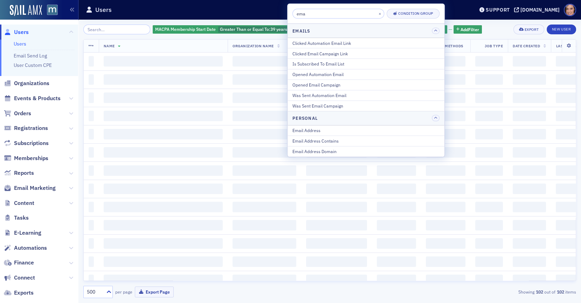
click at [349, 105] on div "Was Sent Email Campaign" at bounding box center [365, 106] width 147 height 6
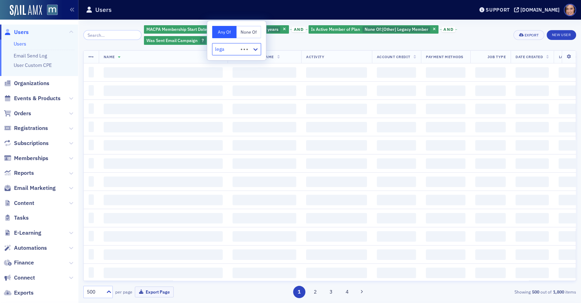
type input "legac"
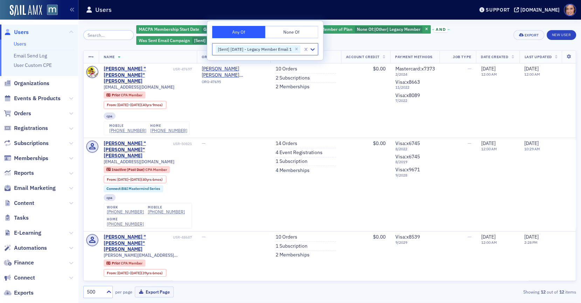
click at [305, 37] on button "None Of" at bounding box center [291, 32] width 53 height 12
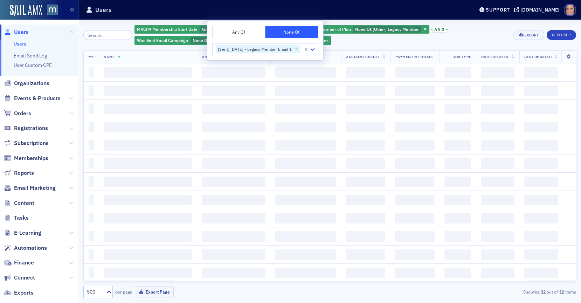
click at [460, 34] on div "MACPA Membership Start Date Greater Than or Equal To : 39 years and Is Active M…" at bounding box center [322, 35] width 374 height 21
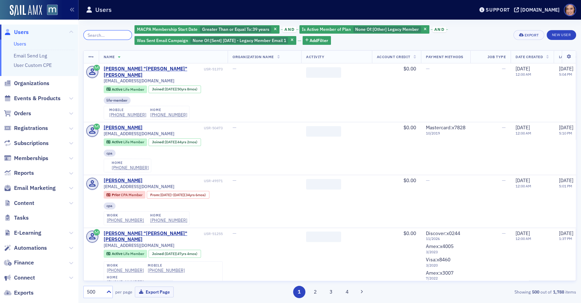
click at [92, 36] on input "search" at bounding box center [107, 35] width 49 height 10
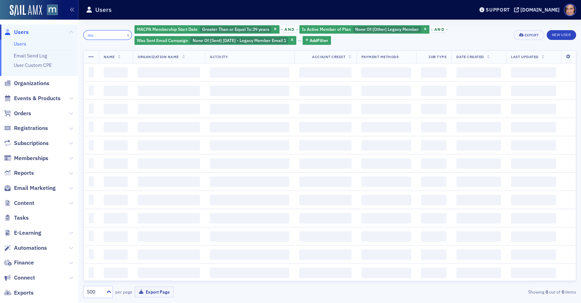
type input "m"
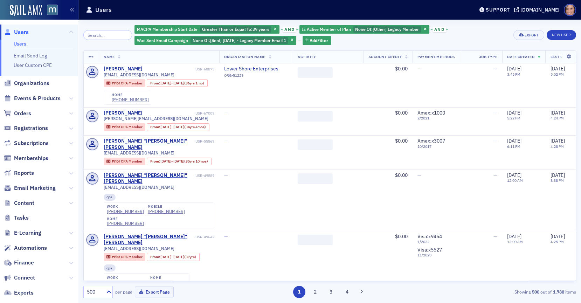
click at [326, 24] on div "MACPA Membership Start Date Greater Than or Equal To : 39 years and Is Active M…" at bounding box center [329, 161] width 493 height 283
click at [328, 29] on span "Is Active Member of Plan" at bounding box center [326, 29] width 49 height 6
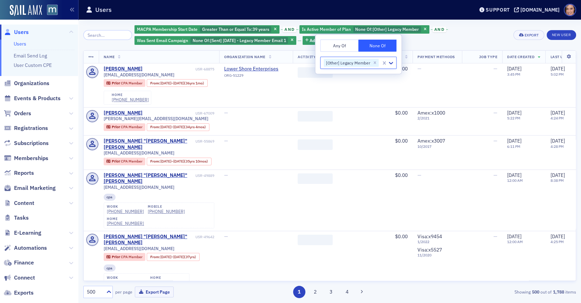
click at [345, 51] on button "Any Of" at bounding box center [339, 46] width 38 height 12
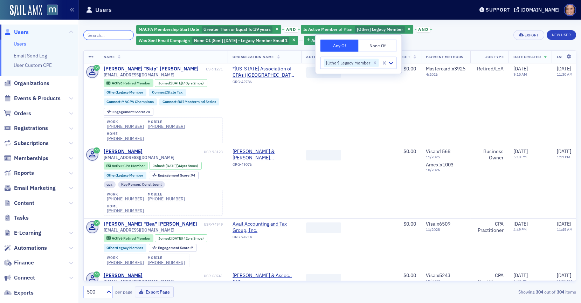
click at [92, 37] on input "search" at bounding box center [108, 35] width 50 height 10
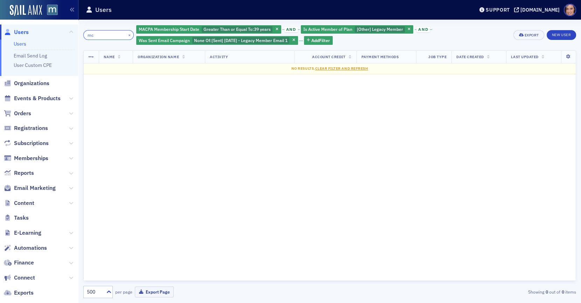
type input "m"
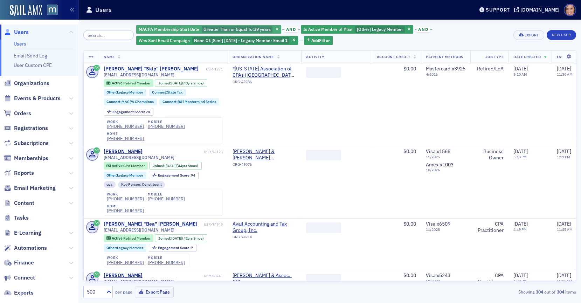
click at [234, 28] on span "Greater Than or Equal To :" at bounding box center [229, 29] width 50 height 6
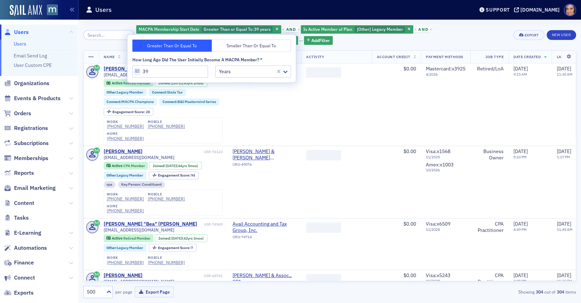
click at [434, 37] on div "MACPA Membership Start Date Greater Than or Equal To : 39 years and Is Active M…" at bounding box center [322, 35] width 373 height 21
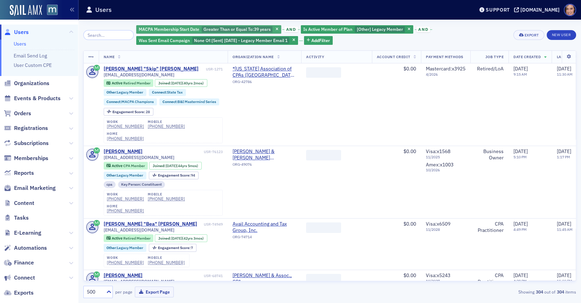
click at [224, 30] on span "Greater Than or Equal To :" at bounding box center [229, 29] width 50 height 6
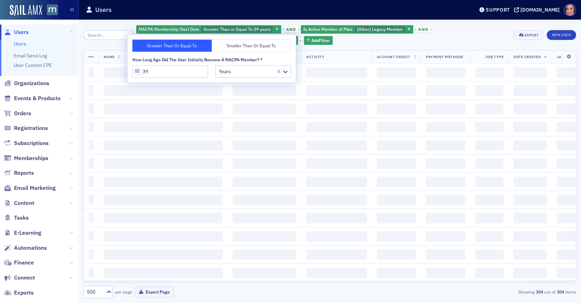
click at [230, 45] on button "Smaller Than or Equal To" at bounding box center [252, 46] width 80 height 12
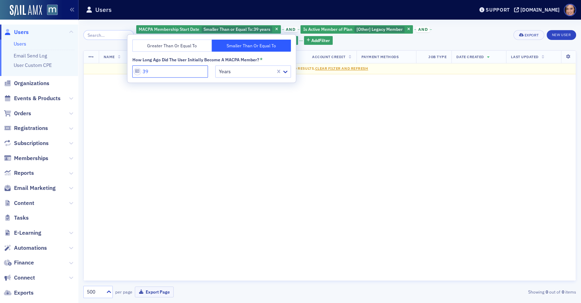
click at [159, 71] on input "39" at bounding box center [170, 71] width 76 height 12
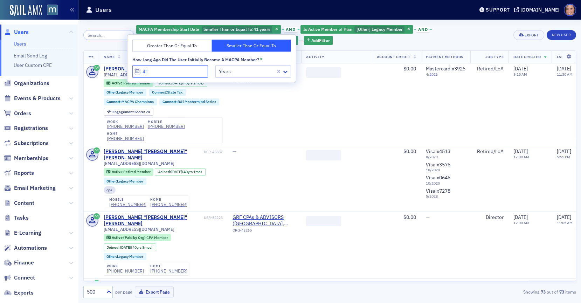
type input "41"
click at [455, 40] on div "MACPA Membership Start Date Smaller Than or Equal To : 41 years and Is Active M…" at bounding box center [322, 35] width 373 height 21
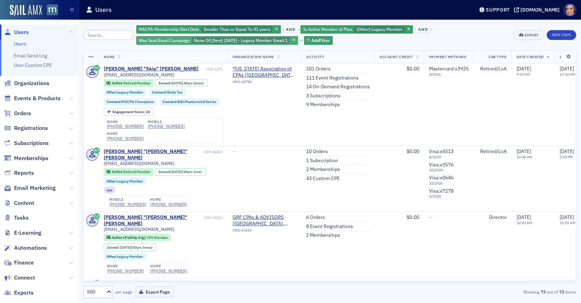
click at [264, 41] on span "[Sent] 10/09/2024 - Legacy Member Email 1" at bounding box center [250, 40] width 76 height 6
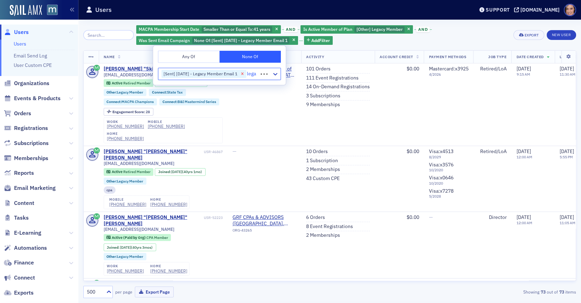
type input "legac"
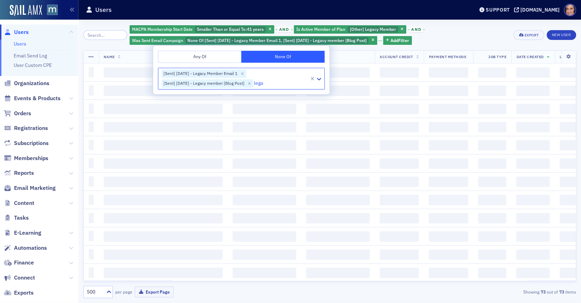
type input "legac"
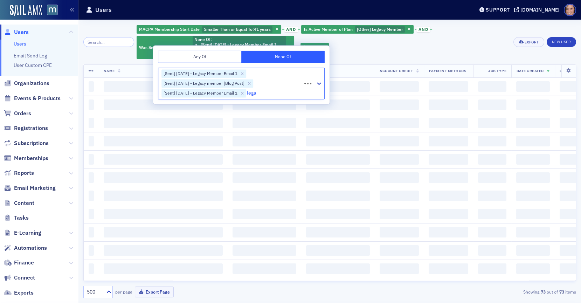
type input "legac"
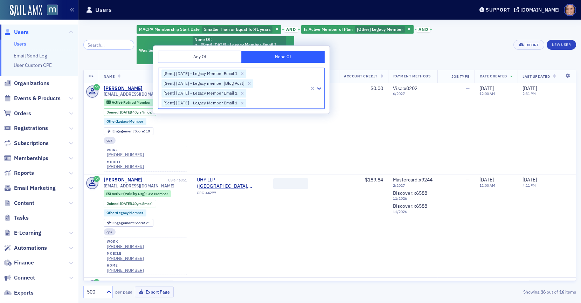
click at [274, 104] on div at bounding box center [278, 102] width 62 height 9
type input "legac"
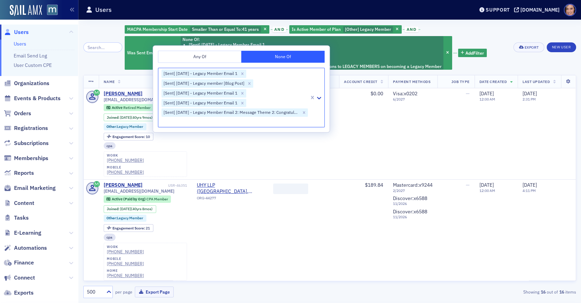
click at [496, 31] on div "MACPA Membership Start Date Smaller Than or Equal To : 41 years and Is Active M…" at bounding box center [317, 48] width 384 height 46
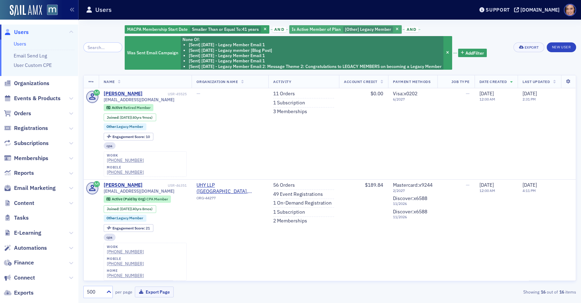
click at [364, 28] on span "[Other] Legacy Member" at bounding box center [368, 29] width 46 height 6
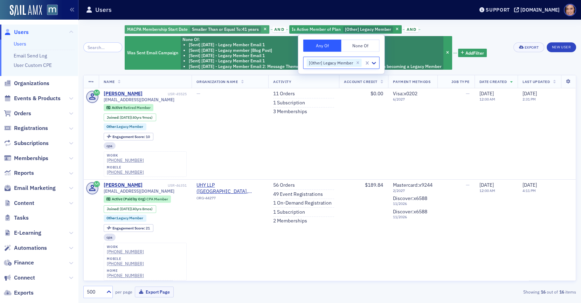
click at [246, 28] on span "41 years" at bounding box center [250, 29] width 17 height 6
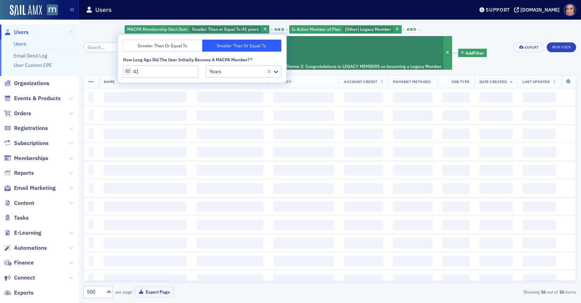
click at [179, 43] on button "Greater Than or Equal To" at bounding box center [163, 46] width 80 height 12
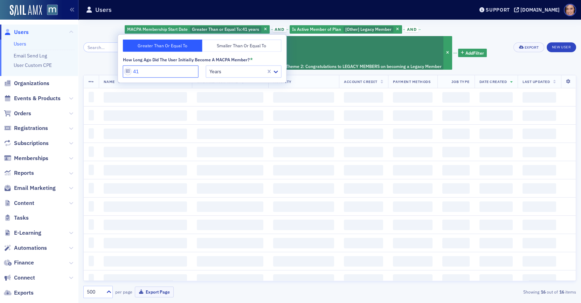
click at [164, 69] on input "41" at bounding box center [161, 71] width 76 height 12
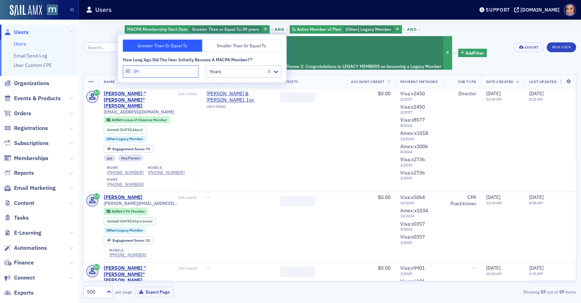
type input "3"
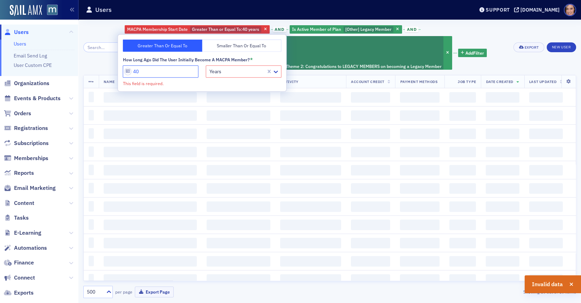
type input "40"
click at [227, 71] on div at bounding box center [237, 71] width 57 height 9
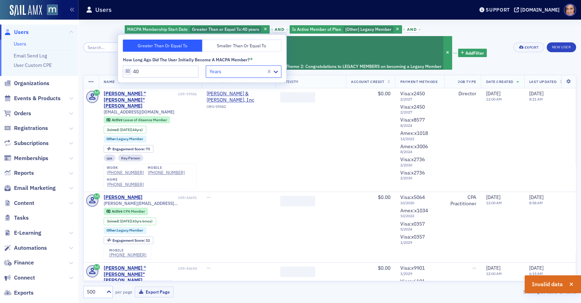
click at [445, 25] on div "MACPA Membership Start Date Greater Than or Equal To : 40 years and Is Active M…" at bounding box center [317, 48] width 384 height 46
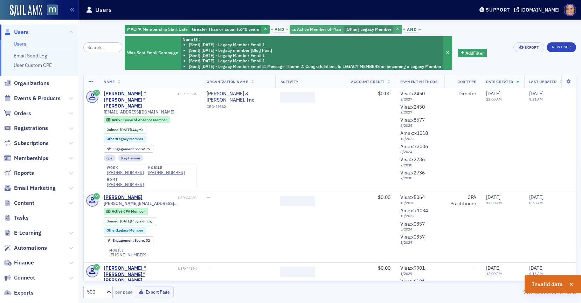
click at [366, 33] on div "Is Active Member of Plan [Other] Legacy Member" at bounding box center [346, 29] width 112 height 9
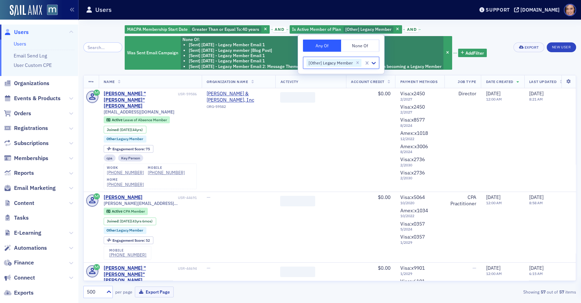
click at [357, 44] on button "None Of" at bounding box center [360, 46] width 38 height 12
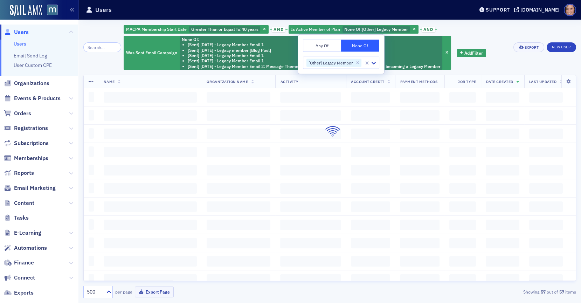
click at [476, 37] on div "MACPA Membership Start Date Greater Than or Equal To : 40 years and Is Active M…" at bounding box center [316, 48] width 385 height 46
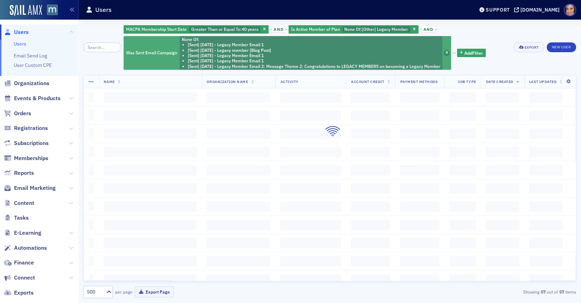
click at [448, 54] on icon "button" at bounding box center [447, 53] width 3 height 4
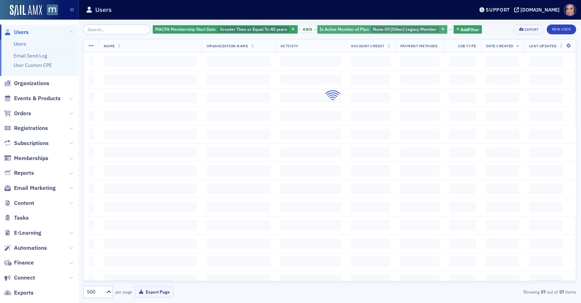
click at [408, 28] on span "[Other] Legacy Member" at bounding box center [414, 29] width 46 height 6
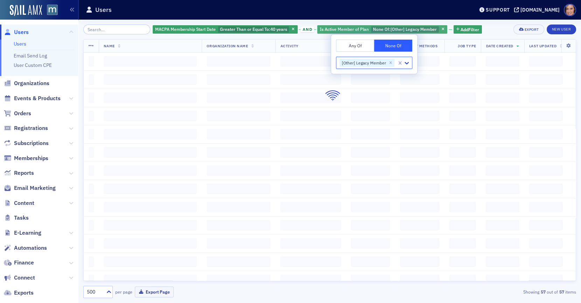
click at [408, 28] on span "[Other] Legacy Member" at bounding box center [414, 29] width 46 height 6
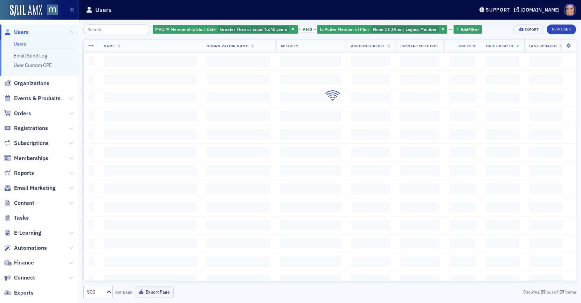
click at [485, 33] on div "MACPA Membership Start Date Greater Than or Equal To : 40 years and Is Active M…" at bounding box center [329, 30] width 493 height 10
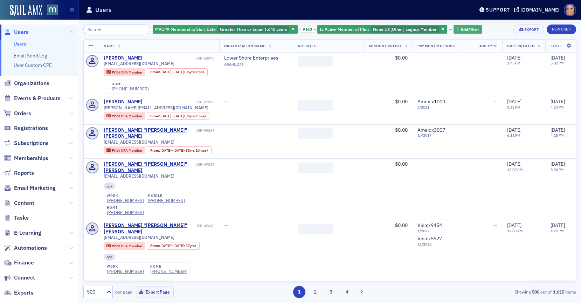
click at [462, 28] on span "Add Filter" at bounding box center [470, 29] width 19 height 6
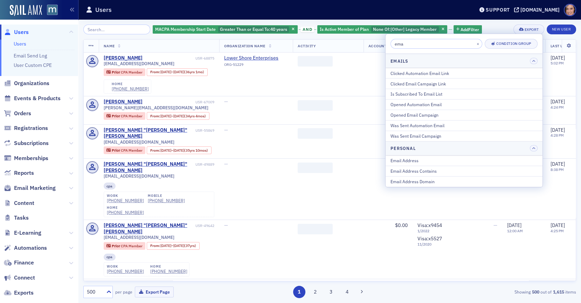
click at [431, 43] on input "ema" at bounding box center [437, 44] width 92 height 10
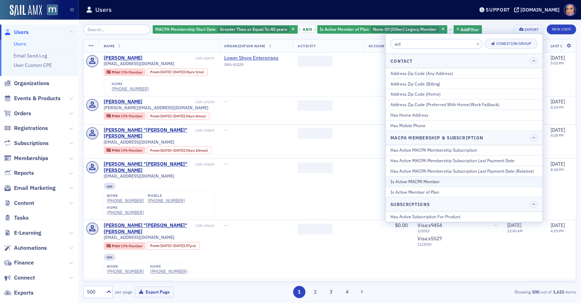
type input "act"
click at [423, 178] on div "Is Active MACPA Member" at bounding box center [464, 181] width 147 height 6
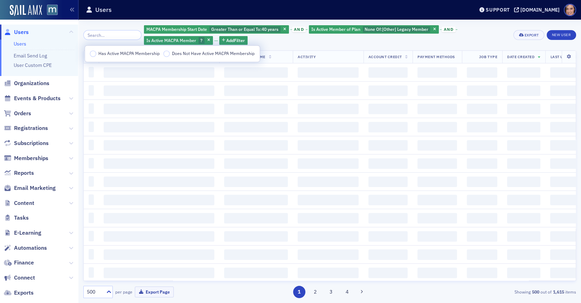
click at [135, 53] on span "Has Active MACPA Membership" at bounding box center [128, 53] width 61 height 6
click at [96, 53] on input "Has Active MACPA Membership" at bounding box center [93, 53] width 6 height 6
click at [306, 40] on div "MACPA Membership Start Date Greater Than or Equal To : 40 years and Is Active M…" at bounding box center [323, 35] width 371 height 21
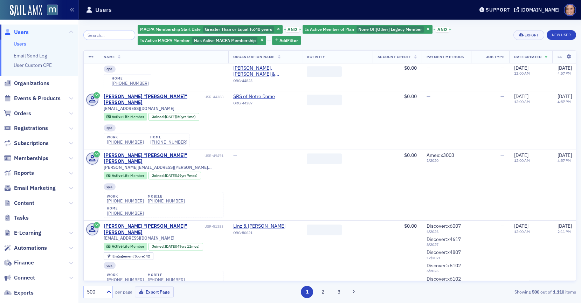
scroll to position [6712, 0]
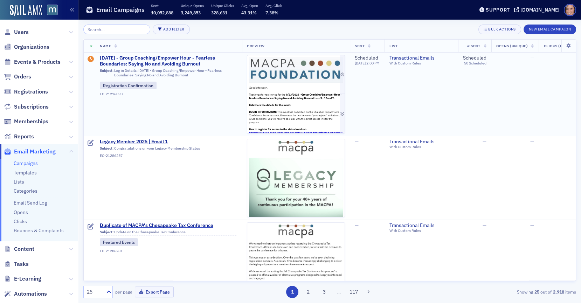
scroll to position [23, 0]
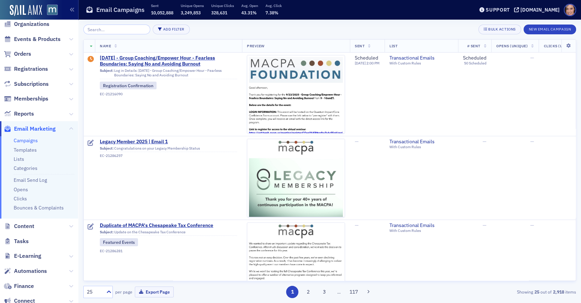
click at [162, 22] on div "Add Filter Bulk Actions New Email Campaign Name Preview Sent List # Sent Opens …" at bounding box center [329, 161] width 493 height 283
click at [161, 26] on button "Add Filter" at bounding box center [171, 30] width 37 height 10
click at [200, 30] on div "Date Sent" at bounding box center [199, 33] width 26 height 6
select select "7"
select select "2025"
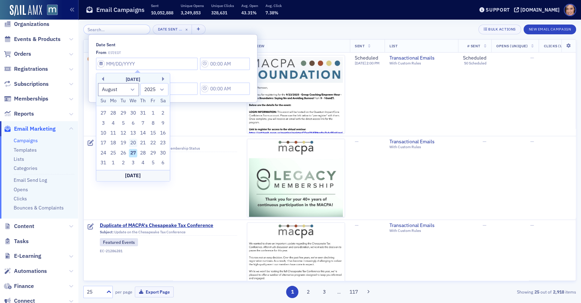
click at [136, 139] on div "20" at bounding box center [133, 143] width 8 height 8
type input "[DATE]"
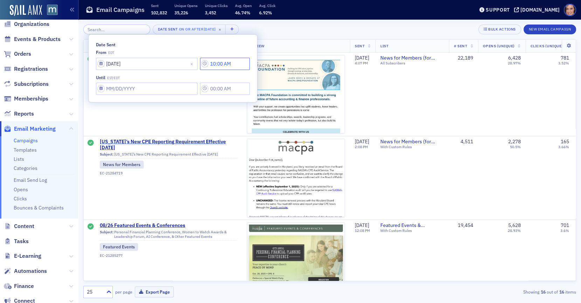
click at [200, 64] on input "10:00 AM" at bounding box center [225, 63] width 50 height 12
type input "6:00 AM"
click at [128, 70] on input "Date Sent" at bounding box center [147, 63] width 102 height 12
select select "7"
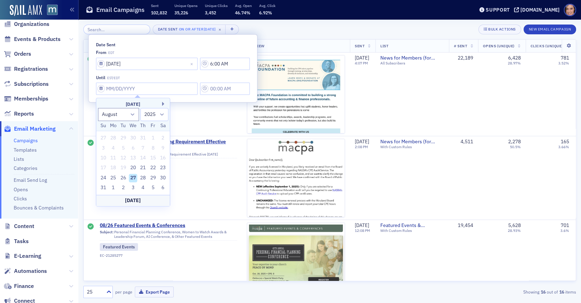
click at [132, 177] on div "27" at bounding box center [133, 178] width 8 height 8
type input "[DATE]"
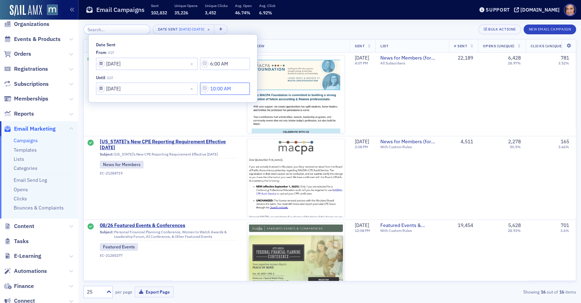
click at [200, 70] on input "10:00 AM" at bounding box center [225, 63] width 50 height 12
click at [310, 90] on button "PM" at bounding box center [309, 89] width 13 height 12
type input "10:00 PM"
click at [325, 28] on div "Date Sent 8/20/2025 - 8/27/2025 × Bulk Actions New Email Campaign" at bounding box center [329, 30] width 493 height 10
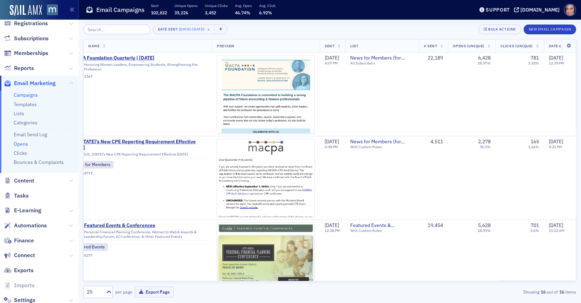
scroll to position [87, 0]
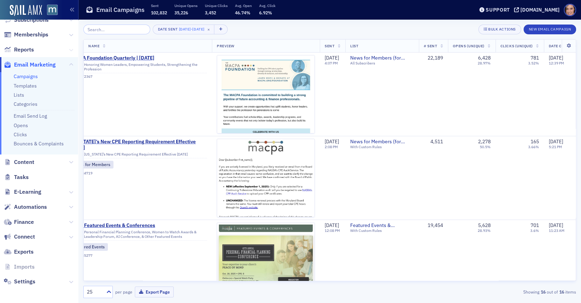
click at [72, 51] on icon at bounding box center [71, 50] width 4 height 4
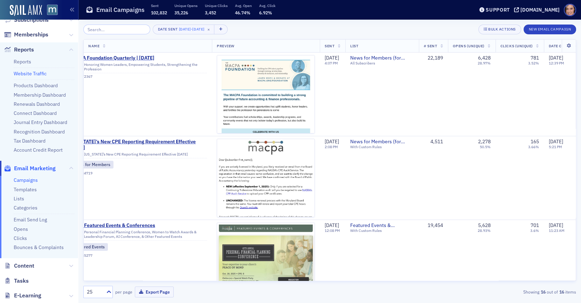
click at [31, 73] on link "Website Traffic" at bounding box center [30, 73] width 33 height 6
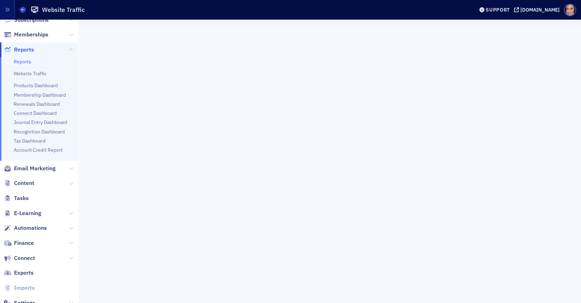
click at [45, 162] on span "Email Marketing" at bounding box center [39, 168] width 78 height 15
click at [45, 165] on span "Email Marketing" at bounding box center [35, 169] width 42 height 8
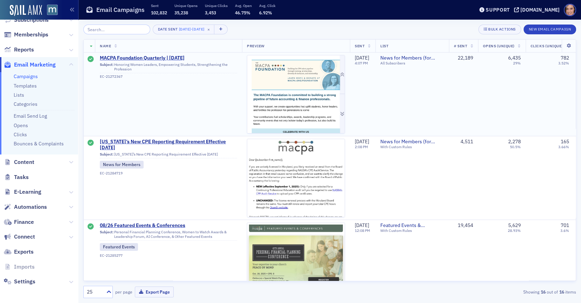
click at [320, 71] on img at bounding box center [295, 269] width 97 height 428
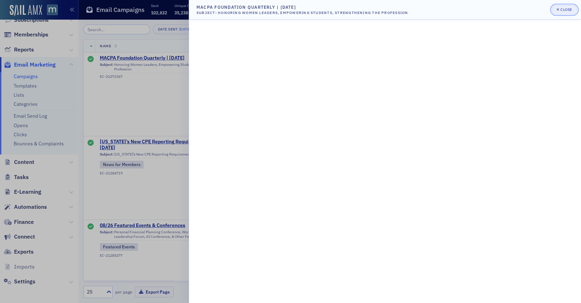
click at [569, 13] on button "Close" at bounding box center [564, 10] width 26 height 10
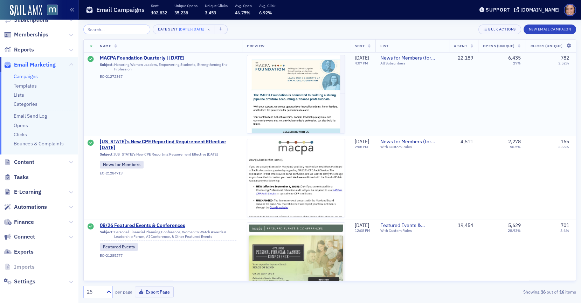
click at [175, 59] on span "MACPA Foundation Quarterly | Aug. 2025" at bounding box center [168, 58] width 137 height 6
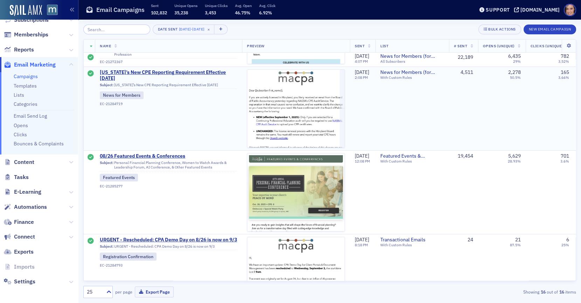
scroll to position [72, 0]
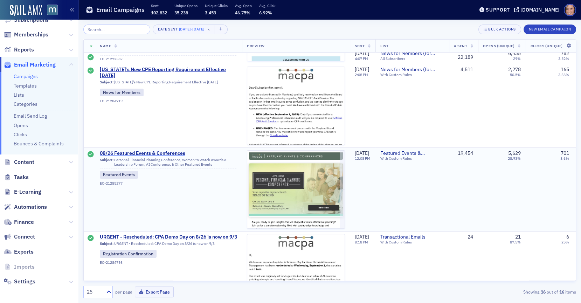
click at [174, 153] on span "08/26 Featured Events & Conferences" at bounding box center [168, 153] width 137 height 6
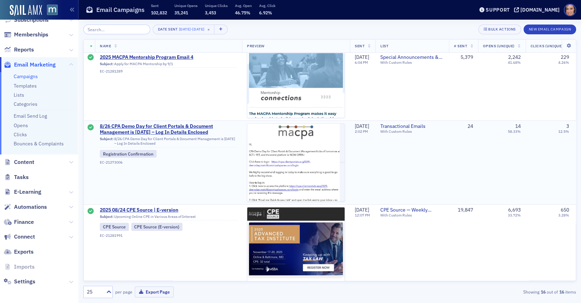
scroll to position [428, 0]
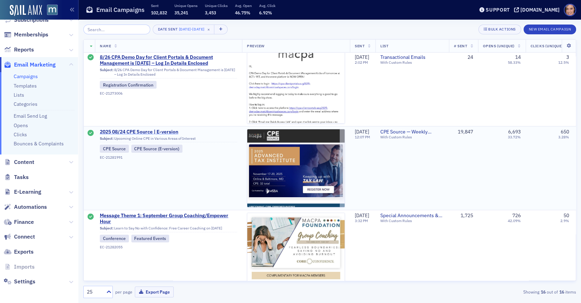
click at [160, 133] on span "2025 08/24 CPE Source | E-version" at bounding box center [168, 132] width 137 height 6
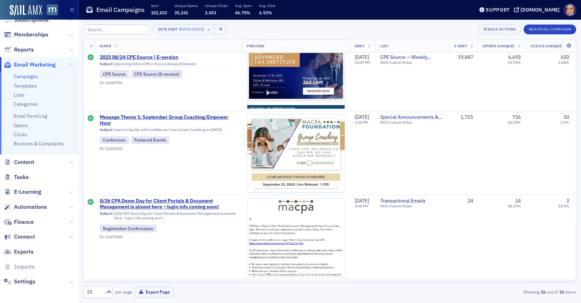
scroll to position [457, 0]
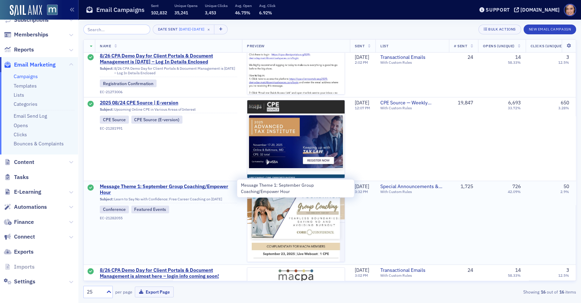
click at [177, 184] on span "Message Theme 1: September Group Coaching/Empower Hour" at bounding box center [168, 190] width 137 height 12
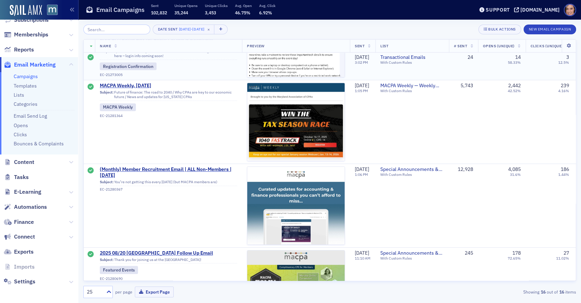
scroll to position [731, 0]
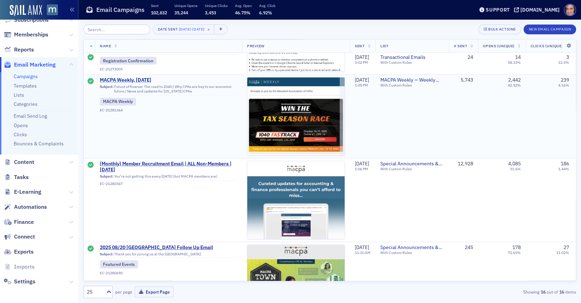
click at [135, 79] on span "MACPA Weekly, [DATE]" at bounding box center [168, 80] width 137 height 6
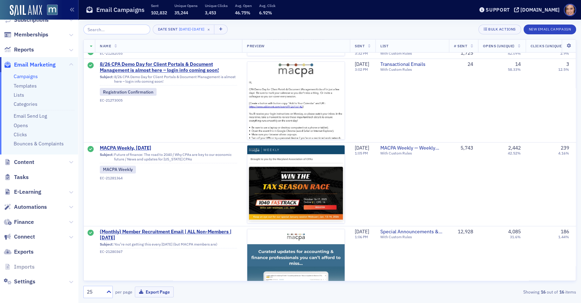
scroll to position [660, 0]
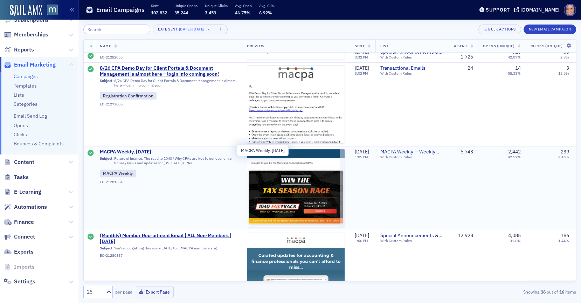
click at [136, 151] on span "MACPA Weekly, [DATE]" at bounding box center [168, 152] width 137 height 6
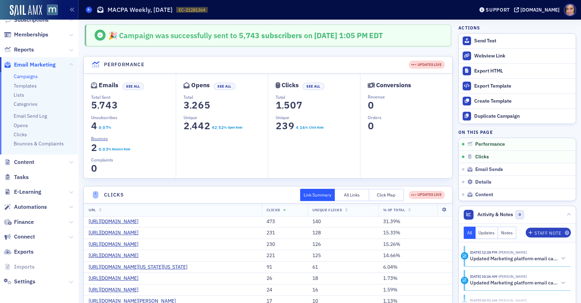
click at [89, 12] on span at bounding box center [89, 10] width 6 height 6
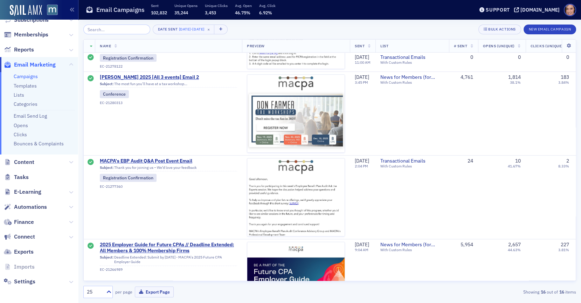
scroll to position [1075, 0]
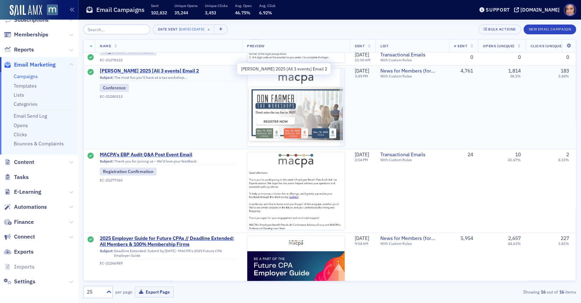
click at [172, 69] on span "[PERSON_NAME] 2025 [All 3 events] Email 2" at bounding box center [168, 71] width 137 height 6
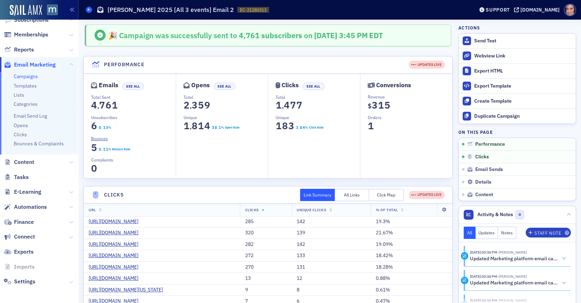
click at [89, 12] on span at bounding box center [89, 10] width 6 height 6
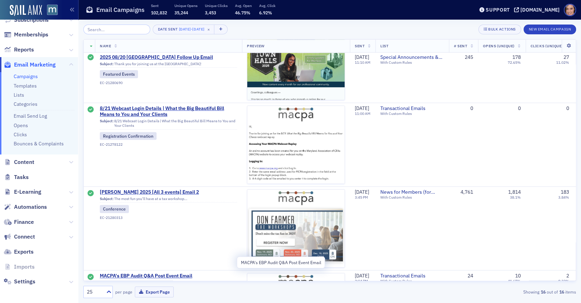
scroll to position [942, 0]
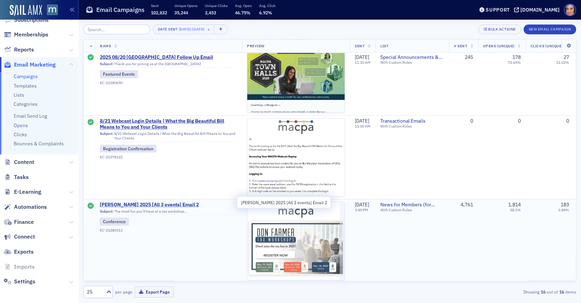
click at [146, 202] on span "[PERSON_NAME] 2025 [All 3 events] Email 2" at bounding box center [168, 205] width 137 height 6
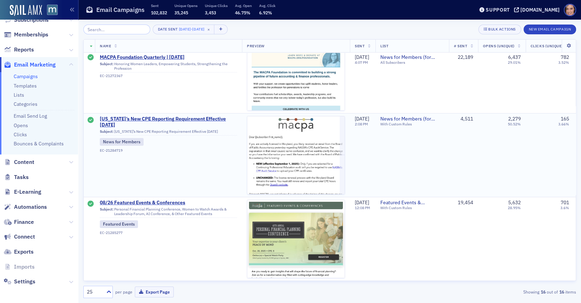
scroll to position [399, 0]
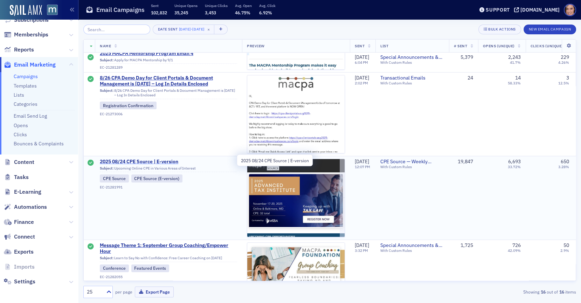
click at [169, 161] on span "2025 08/24 CPE Source | E-version" at bounding box center [168, 162] width 137 height 6
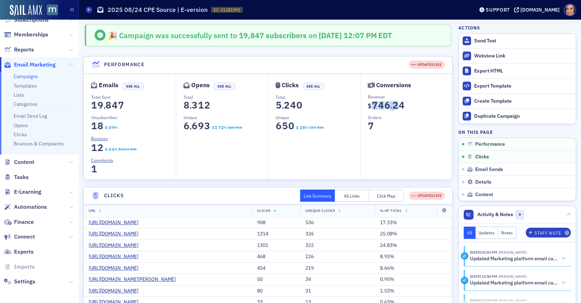
copy section "7 8 9 7 0 1 2 3 4 5 6 7 8 9 4 0 1 2 3 4 5 6 7 8 9 6 . 0 1 2 3 4 5 6 7 8 9 2"
drag, startPoint x: 374, startPoint y: 106, endPoint x: 406, endPoint y: 106, distance: 31.5
click at [406, 106] on dd "$ 0 1 2 3 4 5 6 7 8 9 7 0 1 2 3 4 5 6 7 8 9 4 0 1 2 3 4 5 6 7 8 9 6 . 0 1 2 3 4…" at bounding box center [410, 107] width 84 height 14
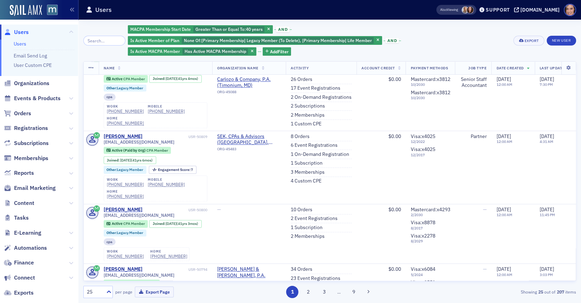
scroll to position [1512, 0]
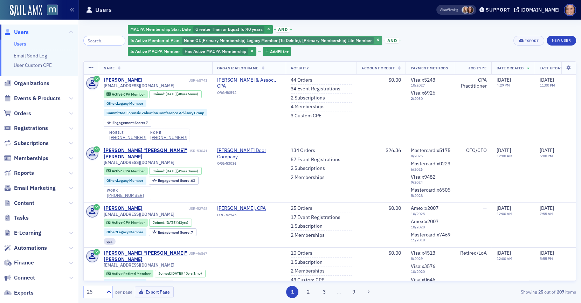
click at [265, 42] on span "[Primary Membership] Legacy Member (To Delete), [Primary Membership] Life Member" at bounding box center [286, 40] width 171 height 6
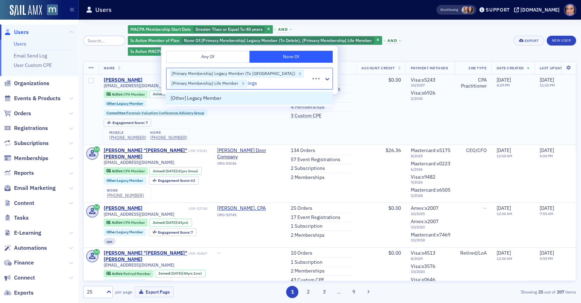
type input "legac"
click at [227, 101] on div "[Other] Legacy Member" at bounding box center [250, 98] width 158 height 7
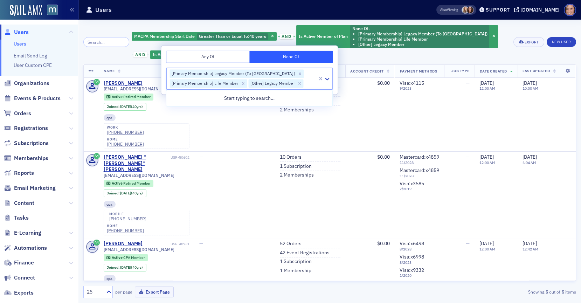
click at [426, 57] on div "MACPA Membership Start Date Greater Than or Equal To : 40 years and Is Active M…" at bounding box center [320, 42] width 377 height 35
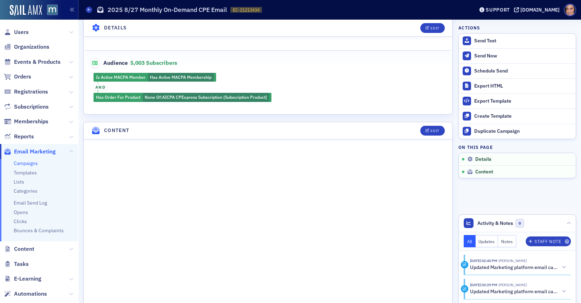
scroll to position [62, 0]
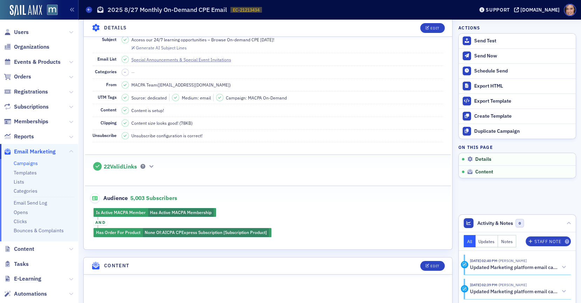
click at [31, 163] on link "Campaigns" at bounding box center [26, 163] width 24 height 6
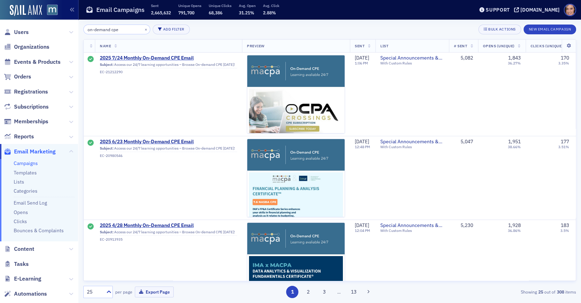
type input "on-demand cpe"
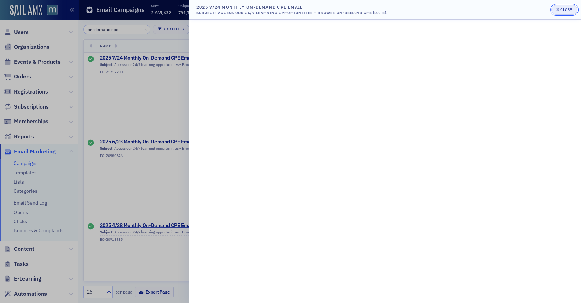
click at [566, 9] on div "Close" at bounding box center [566, 10] width 12 height 4
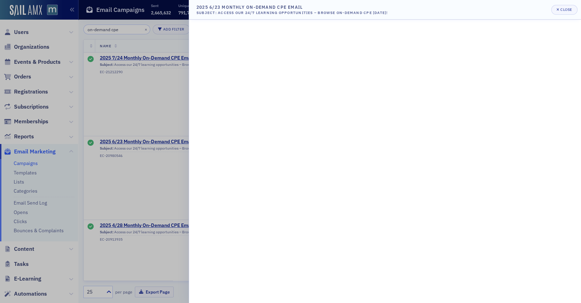
click at [151, 183] on div at bounding box center [290, 151] width 581 height 303
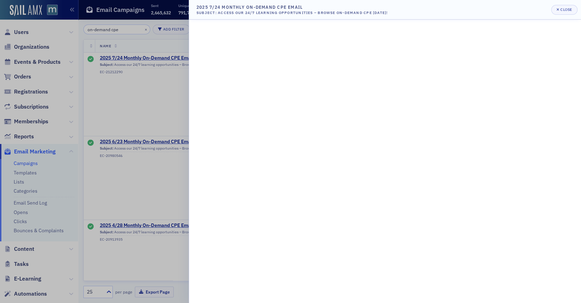
click at [166, 91] on div at bounding box center [290, 151] width 581 height 303
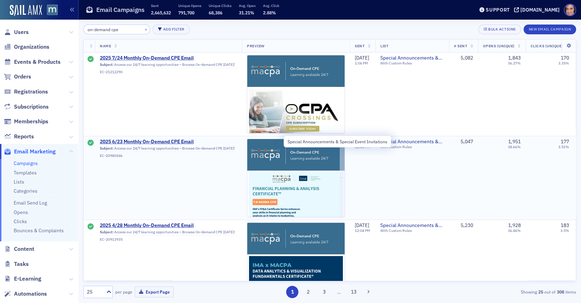
click at [409, 143] on span "Special Announcements & Special Event Invitations" at bounding box center [412, 142] width 64 height 6
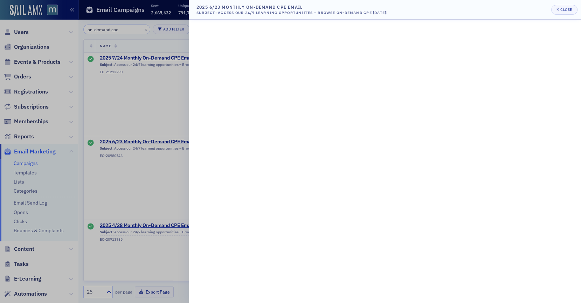
click at [159, 177] on div at bounding box center [290, 151] width 581 height 303
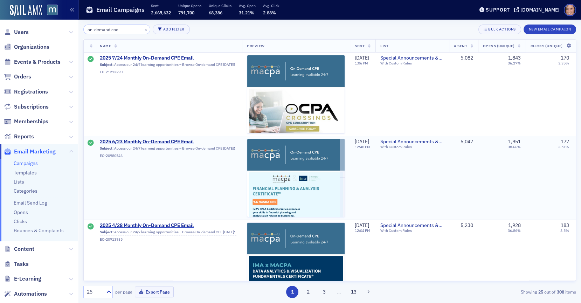
click at [163, 139] on span "2025 6/23 Monthly On-Demand CPE Email" at bounding box center [168, 142] width 137 height 6
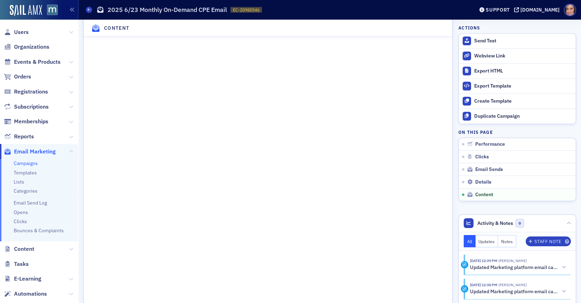
scroll to position [936, 0]
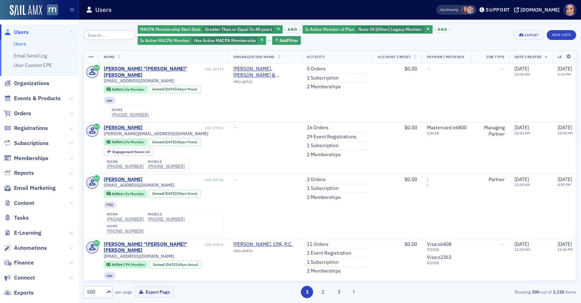
scroll to position [6721, 0]
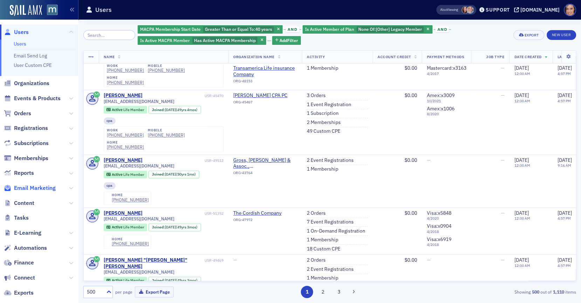
click at [26, 187] on span "Email Marketing" at bounding box center [35, 188] width 42 height 8
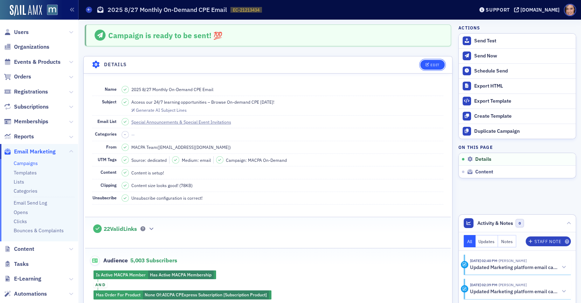
click at [435, 63] on div "Edit" at bounding box center [435, 65] width 9 height 4
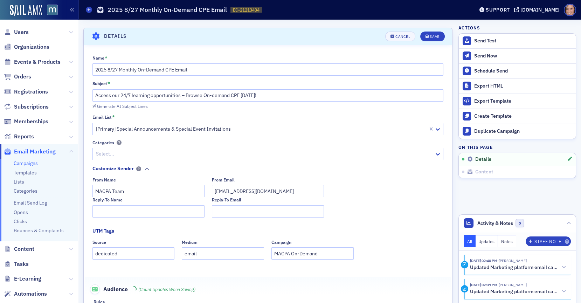
scroll to position [32, 0]
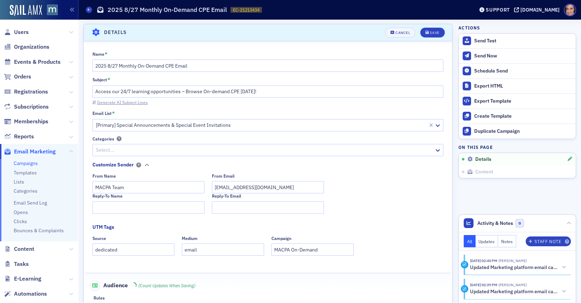
click at [138, 101] on div "Generate AI Subject Lines" at bounding box center [122, 103] width 51 height 4
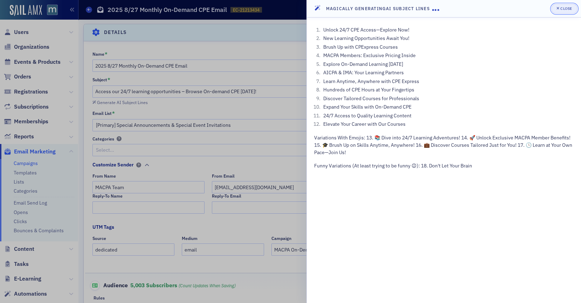
click at [564, 8] on div "Close" at bounding box center [566, 9] width 12 height 4
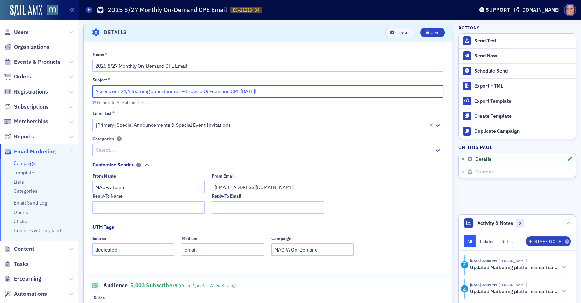
drag, startPoint x: 121, startPoint y: 92, endPoint x: 92, endPoint y: 92, distance: 29.4
click at [92, 92] on div "Name * 2025 8/27 Monthly On-Demand CPE Email Subject * Access our 24/7 learning…" at bounding box center [268, 198] width 369 height 294
click at [152, 95] on input "24/7 learning opportunities – Browse On-demand CPE [DATE]!" at bounding box center [267, 91] width 351 height 12
click at [109, 91] on input "24/7 learning opportunities – Browse On-demand CPE [DATE]!" at bounding box center [267, 91] width 351 height 12
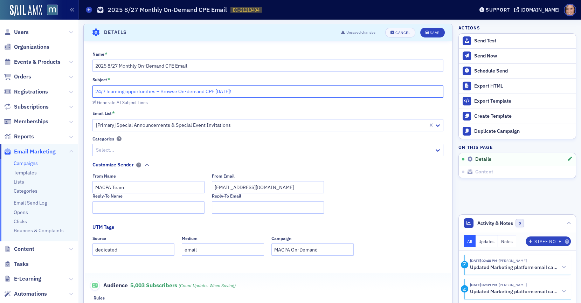
click at [153, 93] on input "24/7 learning opportunities – Browse On-demand CPE [DATE]!" at bounding box center [267, 91] width 351 height 12
drag, startPoint x: 156, startPoint y: 92, endPoint x: 91, endPoint y: 91, distance: 64.1
click at [91, 91] on div "Name * 2025 8/27 Monthly On-Demand CPE Email Subject * 24/7 learning opportunit…" at bounding box center [268, 198] width 369 height 294
paste input "Online learning available 24 hours a day, 7 days a week."
click at [115, 91] on input "24/7 learning opportunities – Browse On-demand CPE [DATE]!" at bounding box center [267, 91] width 351 height 12
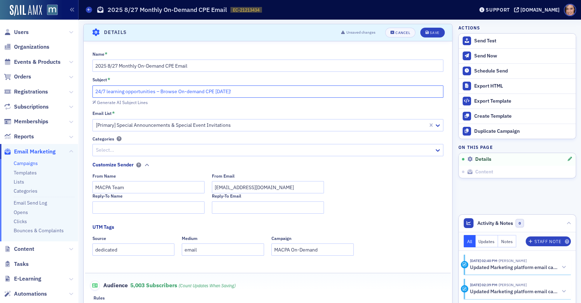
click at [109, 91] on input "24/7 learning opportunities – Browse On-demand CPE [DATE]!" at bounding box center [267, 91] width 351 height 12
click at [129, 92] on input "24/7 Learning opportunities – Browse On-demand CPE [DATE]!" at bounding box center [267, 91] width 351 height 12
click at [191, 91] on input "24/7 Learning Opportunities – Browse On-demand CPE [DATE]!" at bounding box center [267, 91] width 351 height 12
drag, startPoint x: 208, startPoint y: 91, endPoint x: 237, endPoint y: 92, distance: 29.1
click at [237, 92] on input "24/7 Learning Opportunities – Browse On-Demand CPE [DATE]!" at bounding box center [267, 91] width 351 height 12
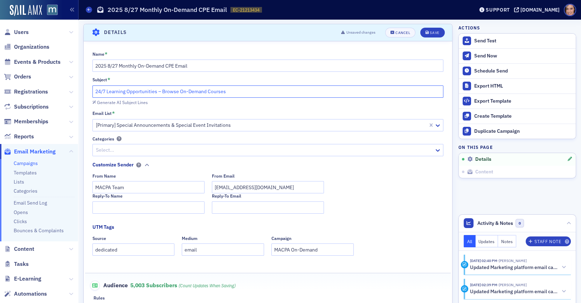
click at [221, 88] on input "24/7 Learning Opportunities – Browse On-Demand Courses" at bounding box center [267, 91] width 351 height 12
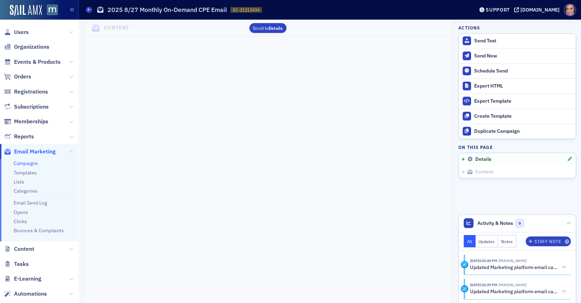
scroll to position [244, 0]
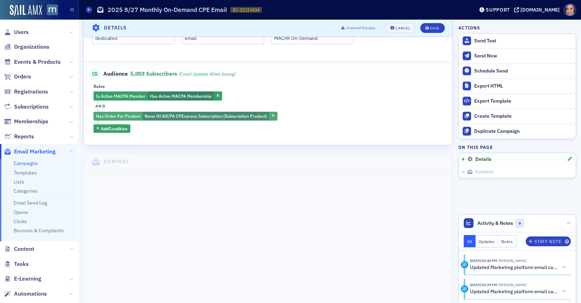
type input "24/7 Learning Opportunities – Browse On-Demand CPE"
click at [246, 117] on span "AICPA CPExpress Subscription [Subscription Product]" at bounding box center [214, 116] width 105 height 6
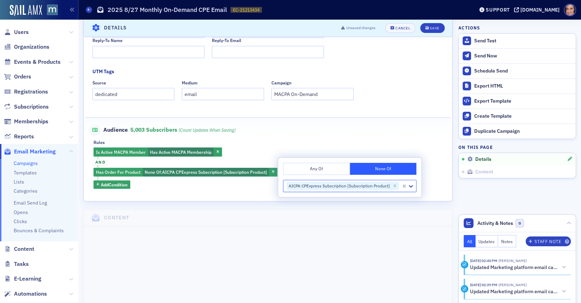
scroll to position [182, 0]
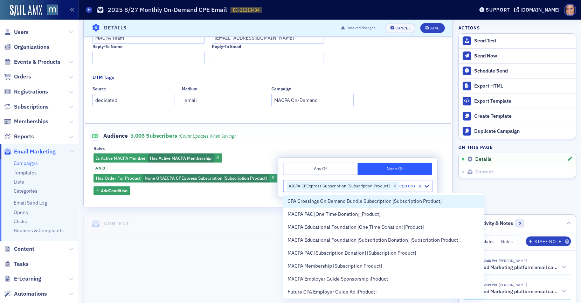
type input "cpa cros"
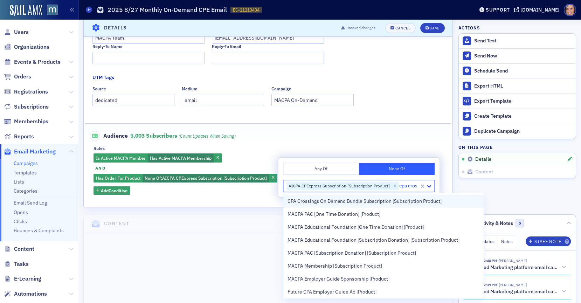
click at [315, 200] on span "CPA Crossings On Demand Bundle Subscription [Subscription Product]" at bounding box center [365, 201] width 154 height 7
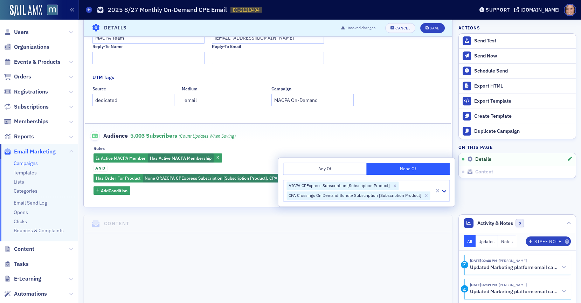
click at [251, 199] on div "Name * 2025 8/27 Monthly On-Demand CPE Email Subject * 24/7 Learning Opportunit…" at bounding box center [268, 50] width 369 height 316
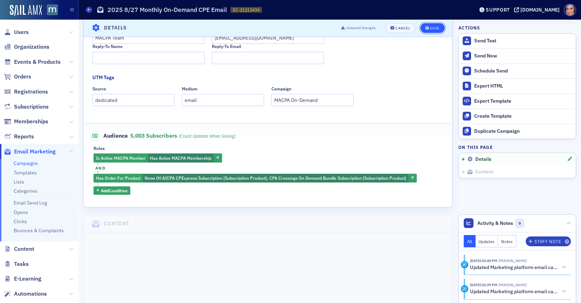
click at [427, 30] on button "Save" at bounding box center [432, 28] width 24 height 10
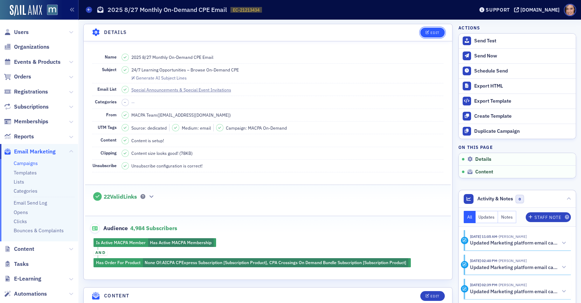
click at [433, 31] on div "Edit" at bounding box center [435, 33] width 9 height 4
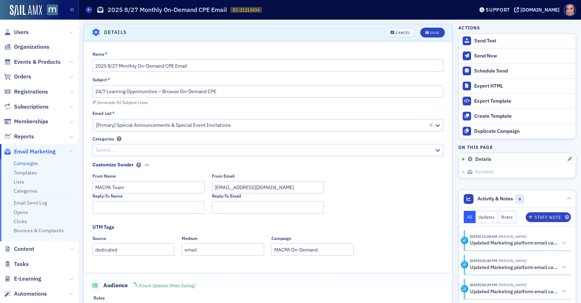
scroll to position [112, 0]
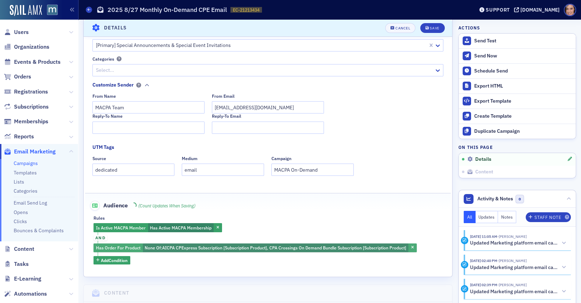
click at [341, 245] on span "AICPA CPExpress Subscription [Subscription Product], CPA Crossings On Demand Bu…" at bounding box center [284, 248] width 244 height 6
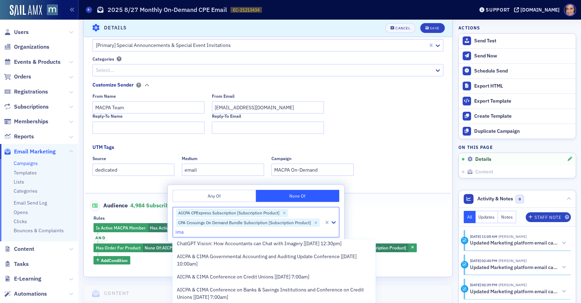
scroll to position [55, 0]
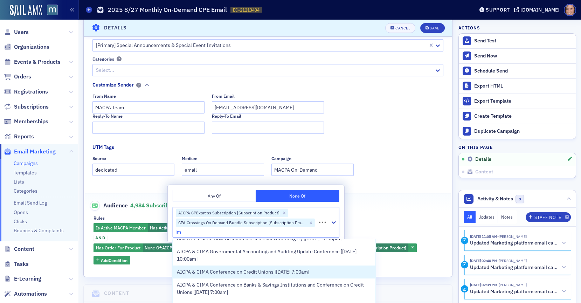
type input "i"
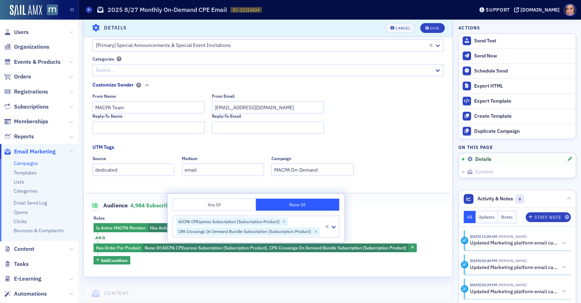
click at [371, 222] on div "Rules Is Active MACPA Member Has Active MACPA Membership and Has Order For Prod…" at bounding box center [268, 239] width 349 height 49
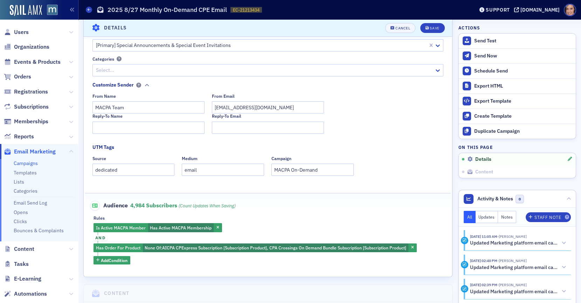
scroll to position [191, 0]
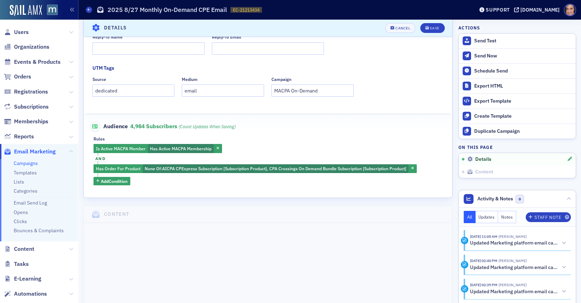
click at [114, 174] on div "Is Active MACPA Member Has Active MACPA Membership and Has Order For Product No…" at bounding box center [268, 164] width 349 height 41
click at [115, 175] on div "Is Active MACPA Member Has Active MACPA Membership and Has Order For Product No…" at bounding box center [268, 164] width 349 height 41
click at [118, 179] on span "Add Condition" at bounding box center [114, 181] width 27 height 6
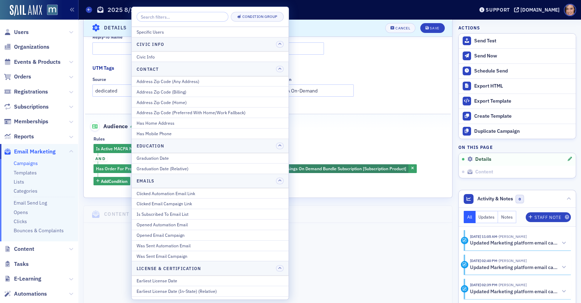
click at [186, 22] on div "Condition Group" at bounding box center [210, 17] width 157 height 20
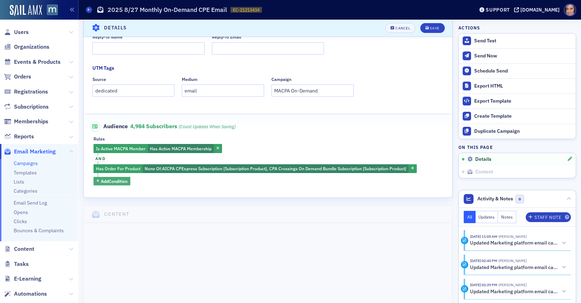
click at [116, 180] on span "Add Condition" at bounding box center [114, 181] width 27 height 6
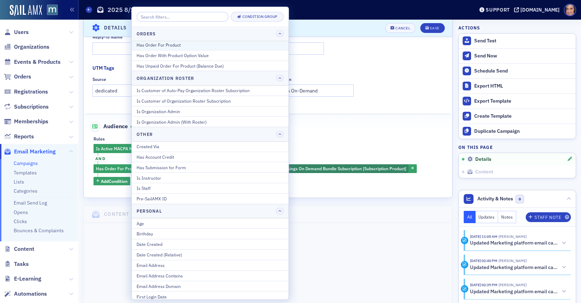
scroll to position [656, 0]
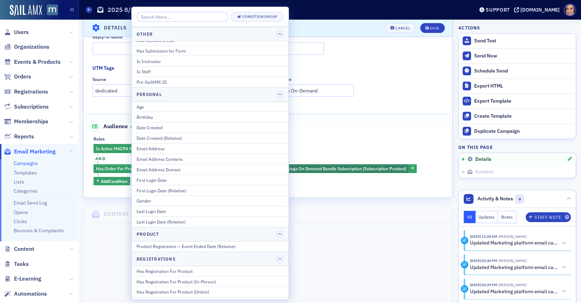
click at [312, 129] on div "Audience 4,984 Subscribers (count updates when saving)" at bounding box center [267, 122] width 351 height 17
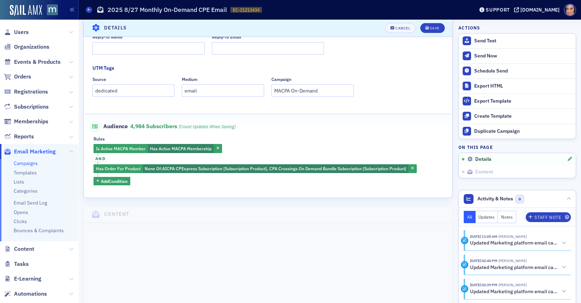
scroll to position [263, 0]
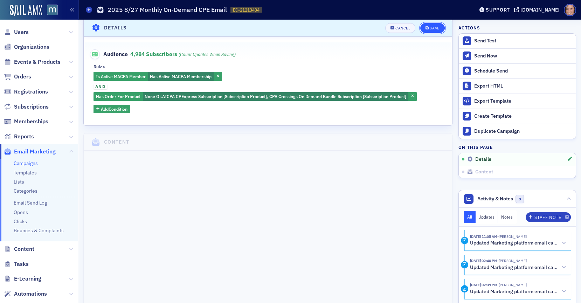
click at [435, 30] on div "Save" at bounding box center [434, 28] width 9 height 4
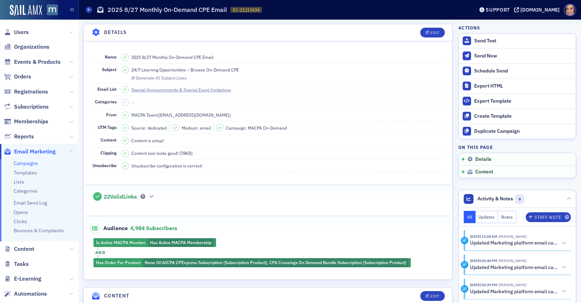
scroll to position [0, 0]
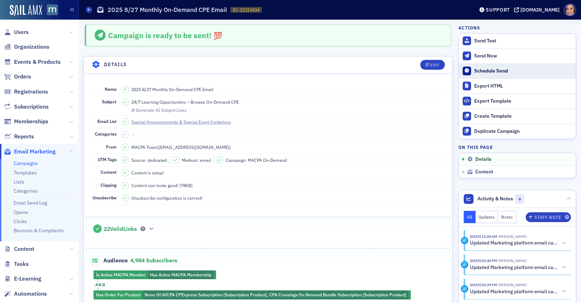
click at [482, 70] on div "Schedule Send" at bounding box center [523, 71] width 98 height 6
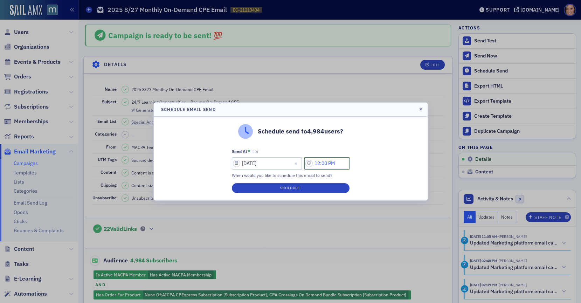
click at [321, 165] on input "12:00 PM" at bounding box center [326, 163] width 45 height 12
click at [242, 163] on icon at bounding box center [244, 164] width 4 height 2
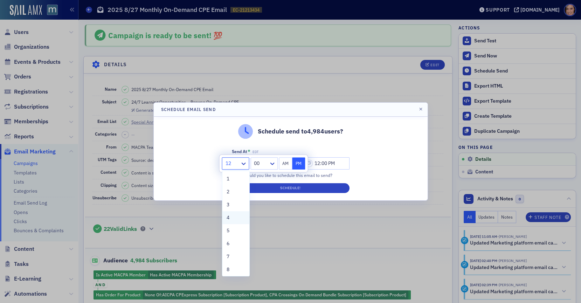
click at [239, 216] on div "4" at bounding box center [236, 217] width 19 height 7
type input "4:00 PM"
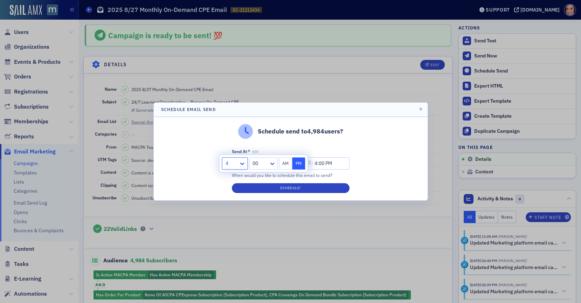
click at [382, 167] on div "Schedule send to 4,984 users? Send At * EDT [DATE] 4:00 PM When would you like …" at bounding box center [291, 159] width 274 height 84
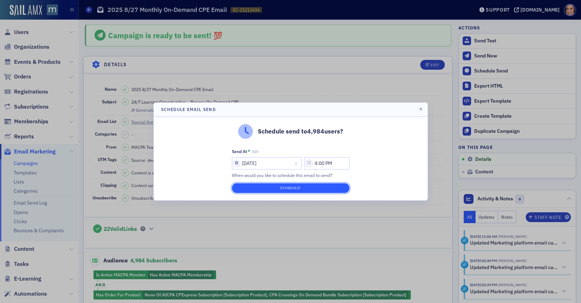
click at [334, 186] on button "Schedule!" at bounding box center [291, 188] width 118 height 10
